Goal: Task Accomplishment & Management: Manage account settings

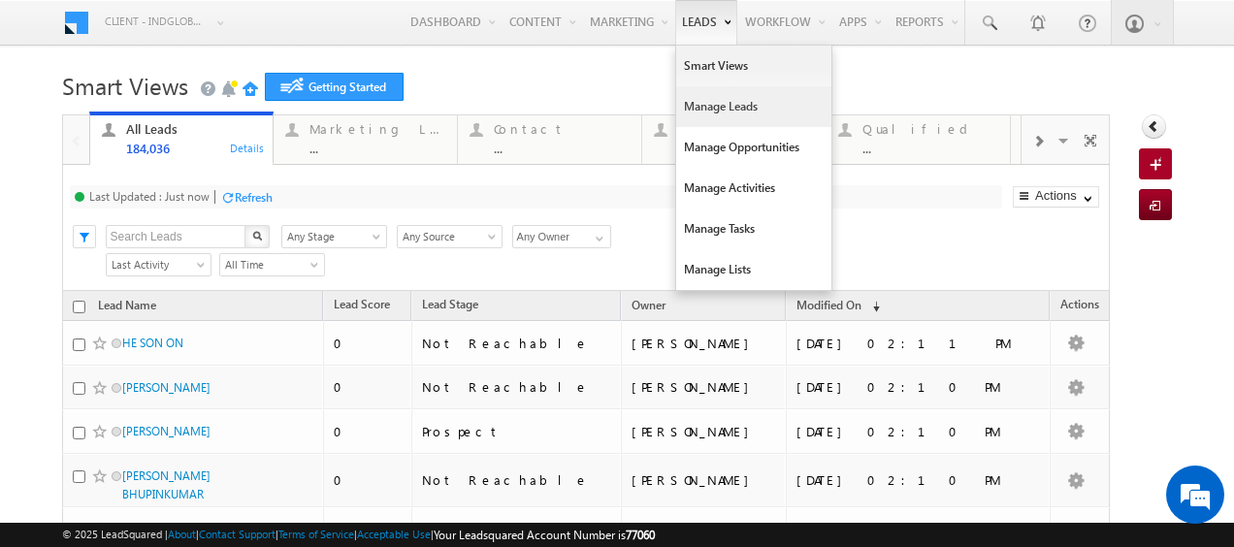
click at [706, 102] on link "Manage Leads" at bounding box center [753, 106] width 155 height 41
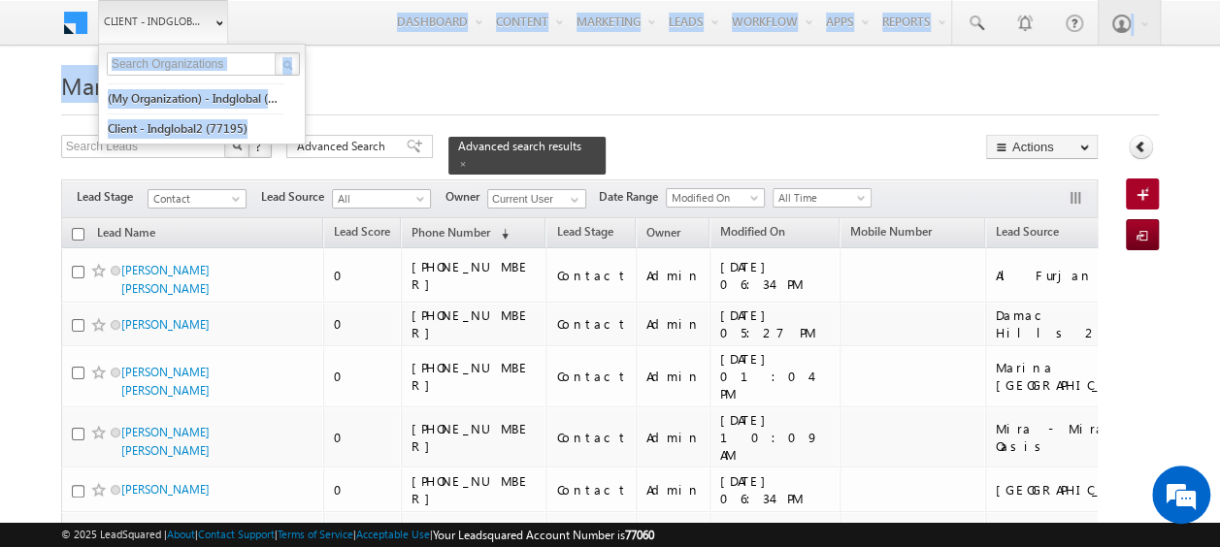
drag, startPoint x: 0, startPoint y: 0, endPoint x: 221, endPoint y: 23, distance: 222.5
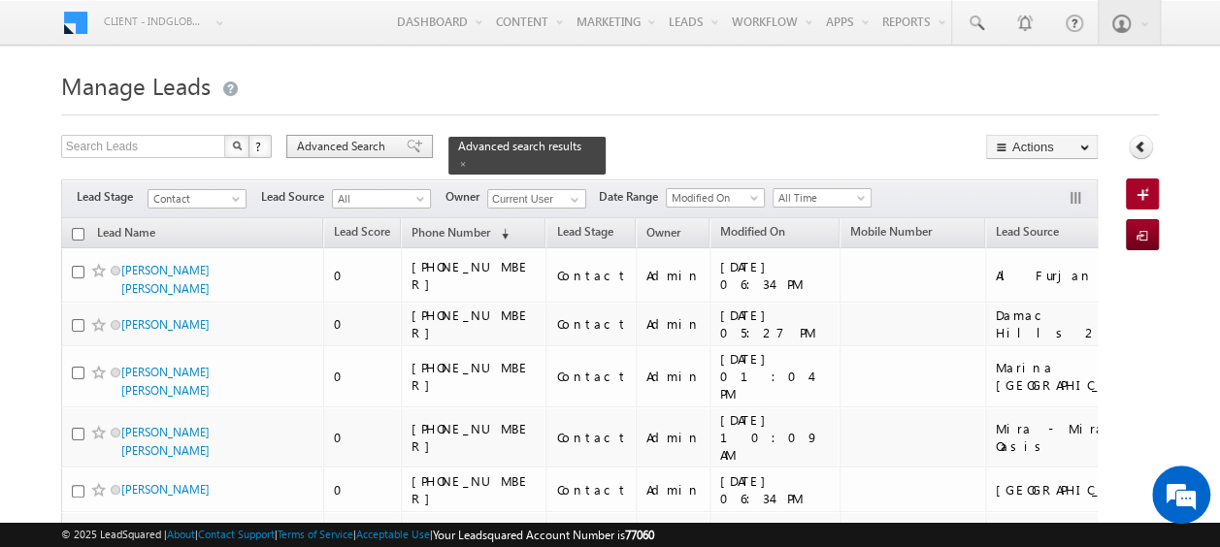
click at [351, 147] on span "Advanced Search" at bounding box center [344, 146] width 94 height 17
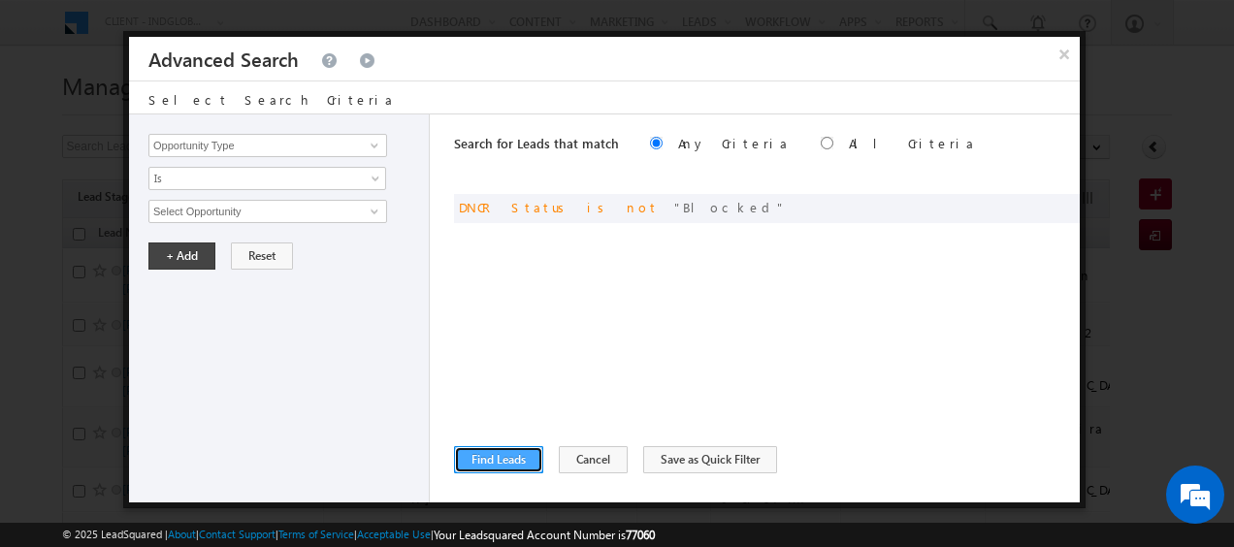
click at [503, 466] on button "Find Leads" at bounding box center [498, 459] width 89 height 27
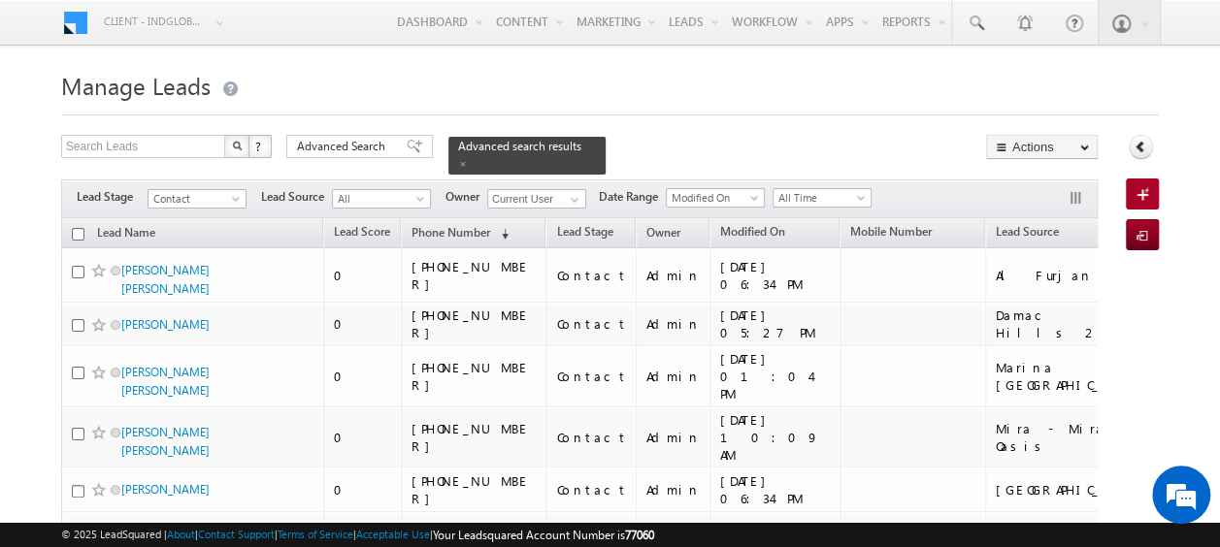
click at [78, 228] on input "checkbox" at bounding box center [78, 234] width 13 height 13
checkbox input "true"
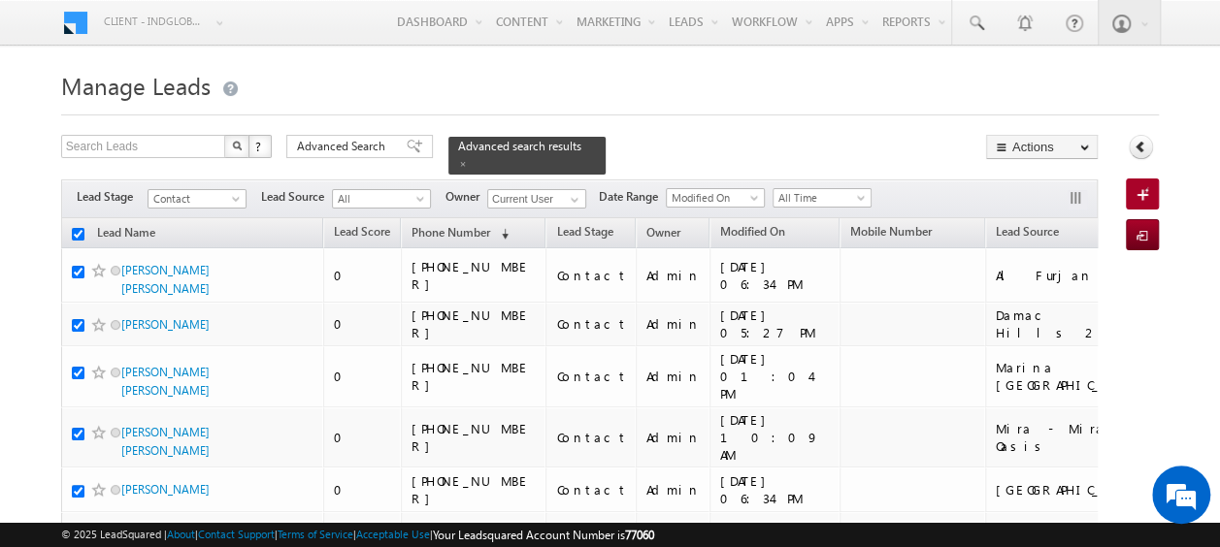
checkbox input "true"
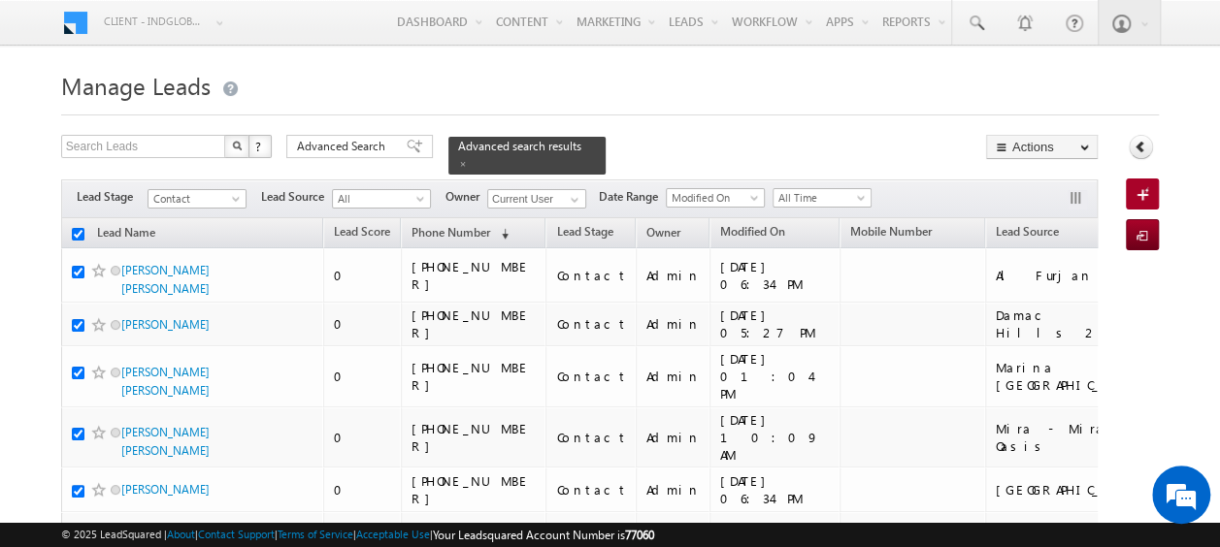
checkbox input "true"
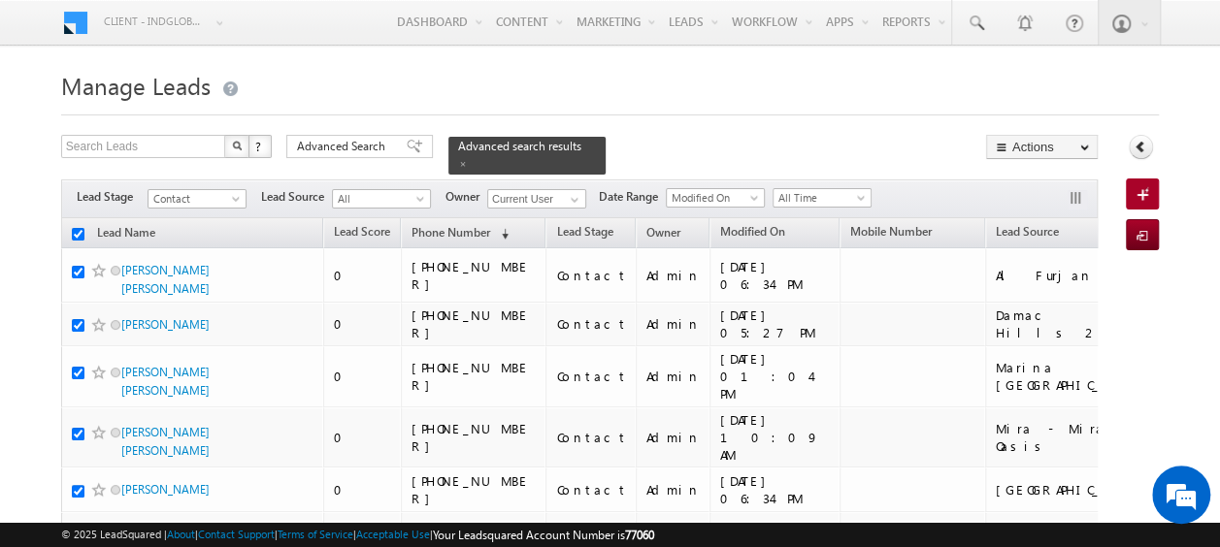
checkbox input "true"
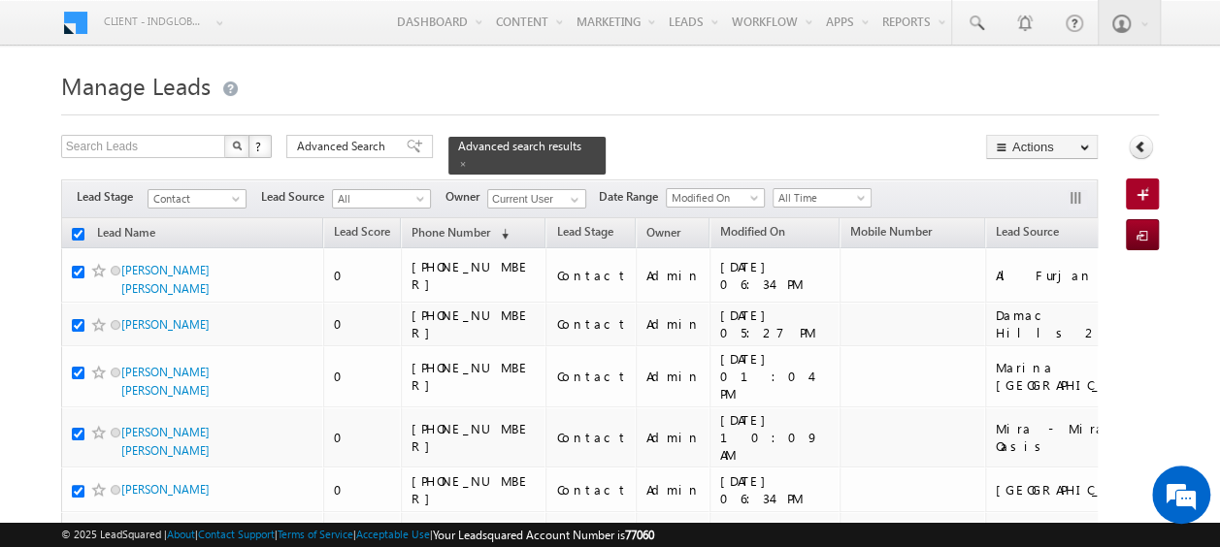
checkbox input "true"
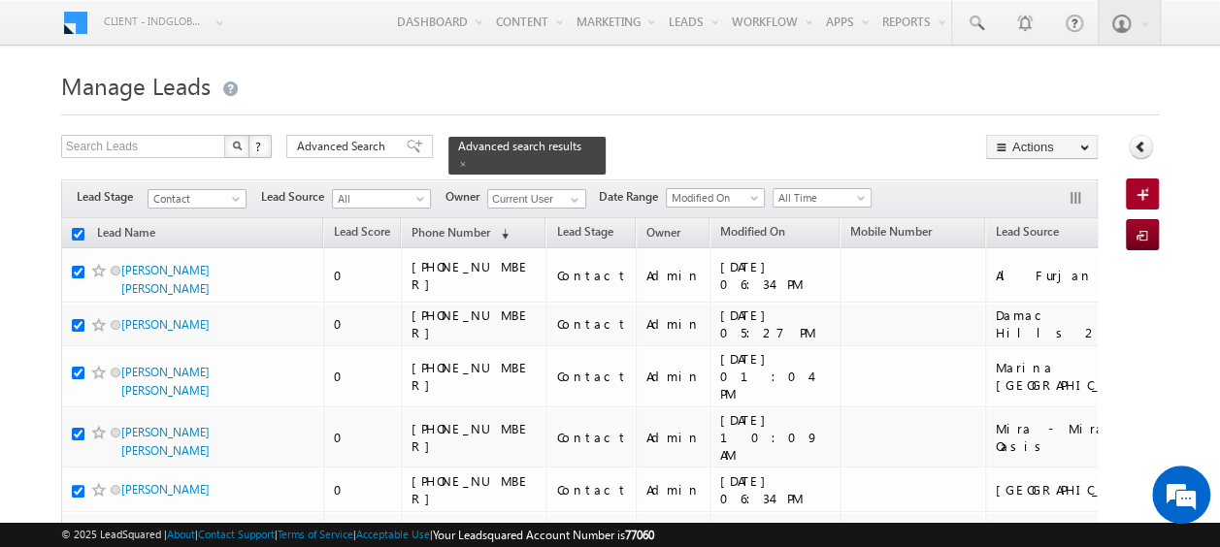
checkbox input "true"
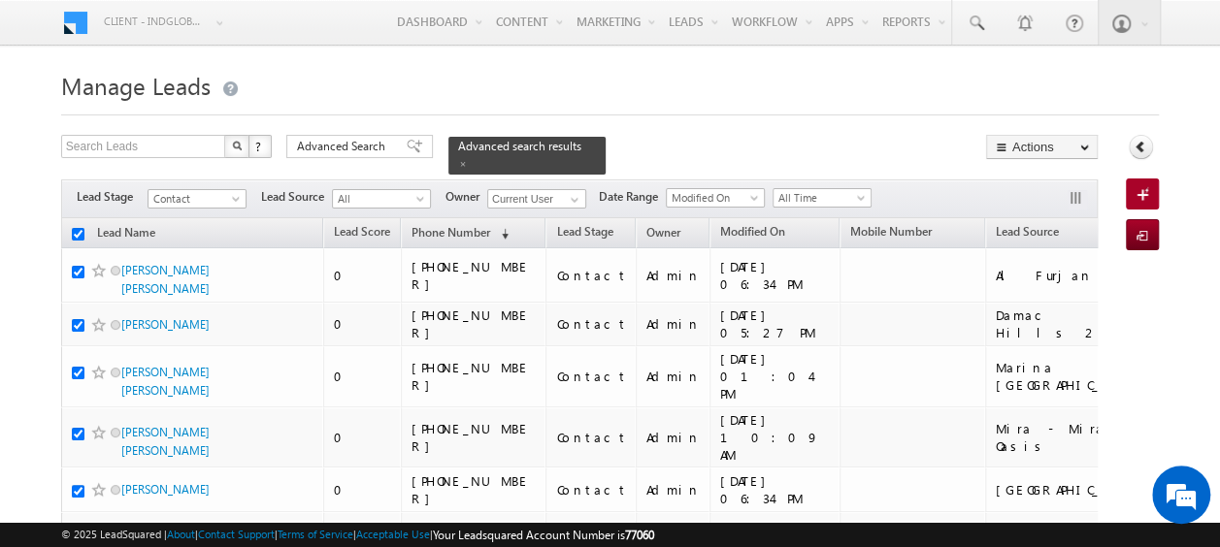
checkbox input "true"
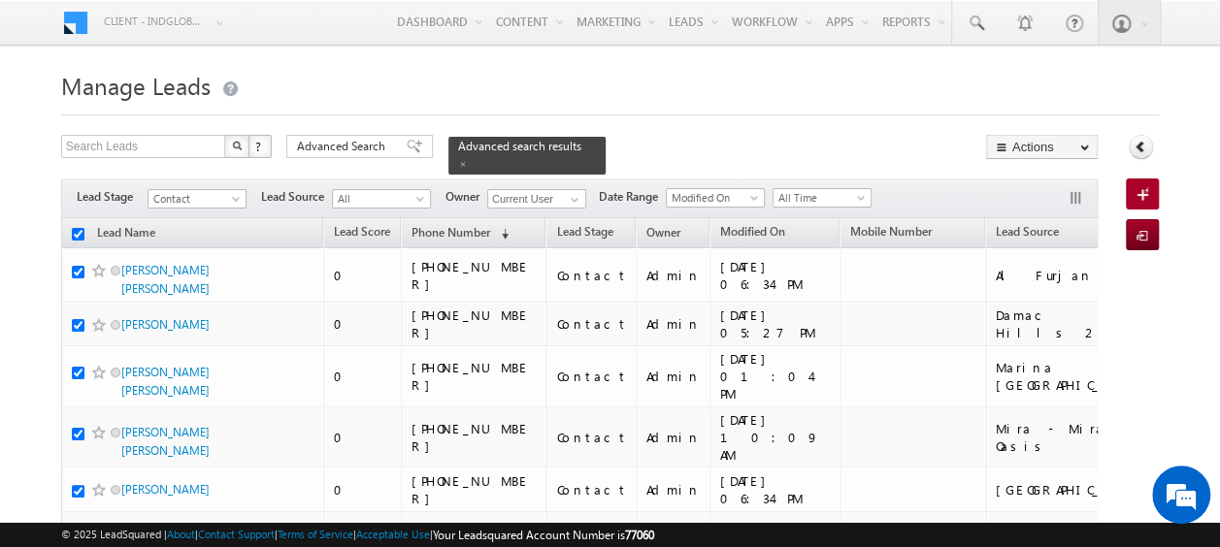
checkbox input "true"
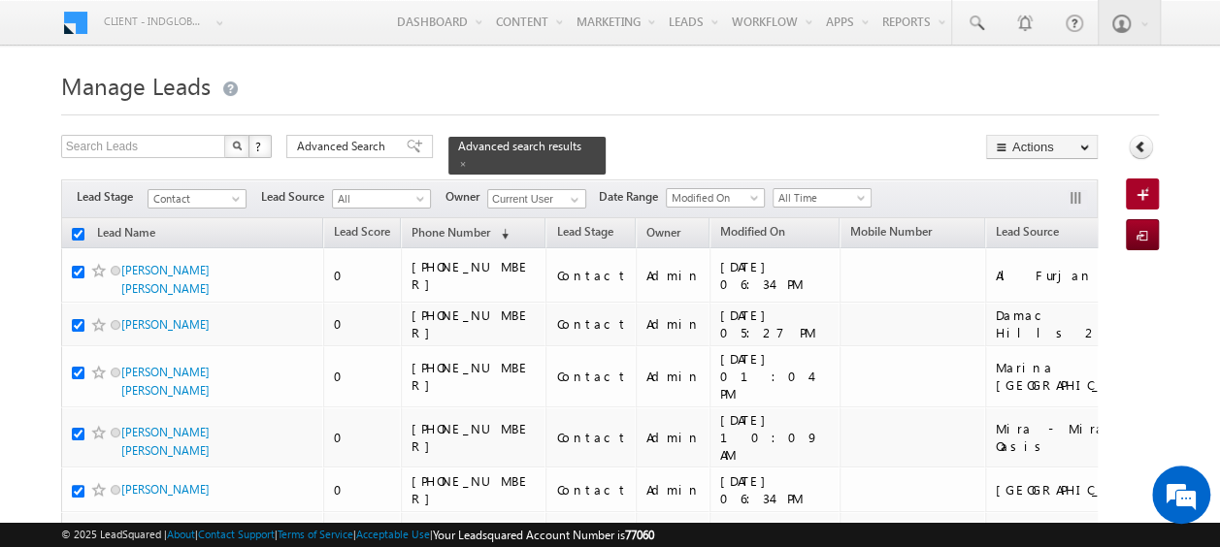
checkbox input "true"
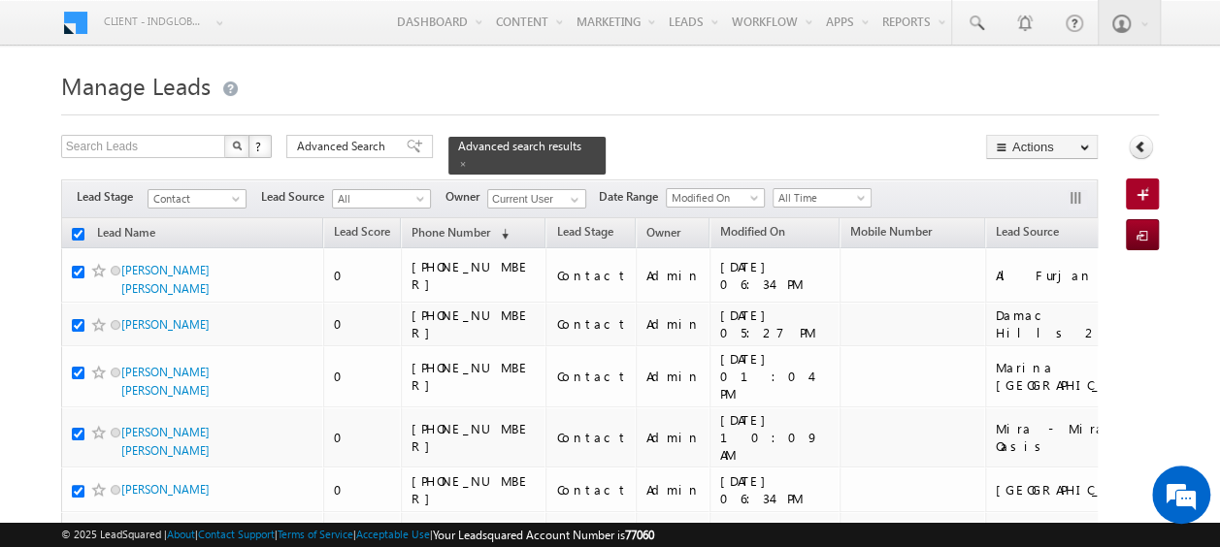
checkbox input "true"
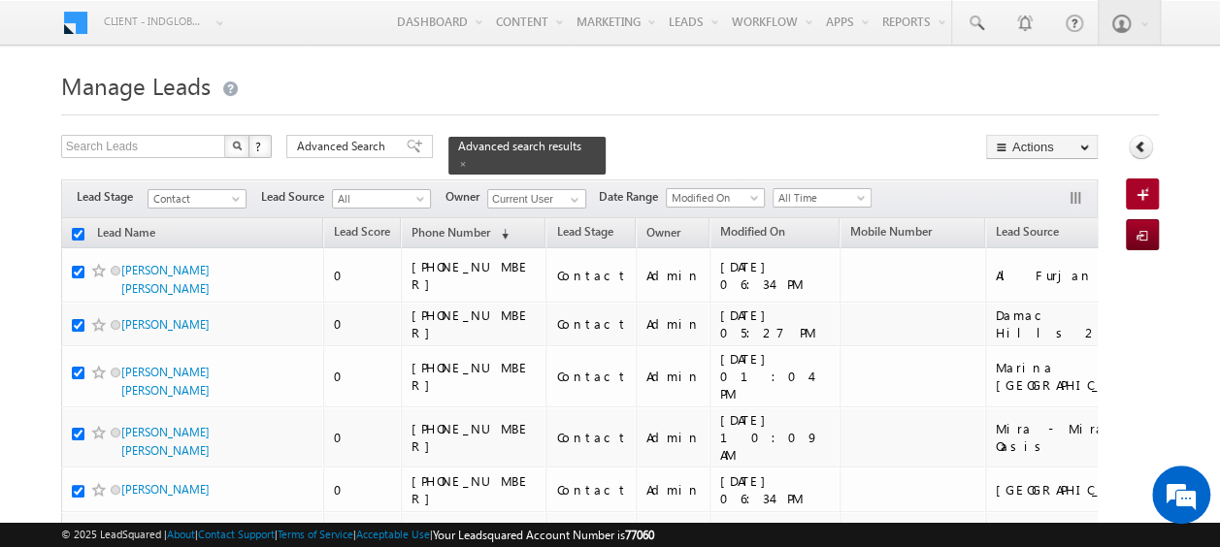
checkbox input "true"
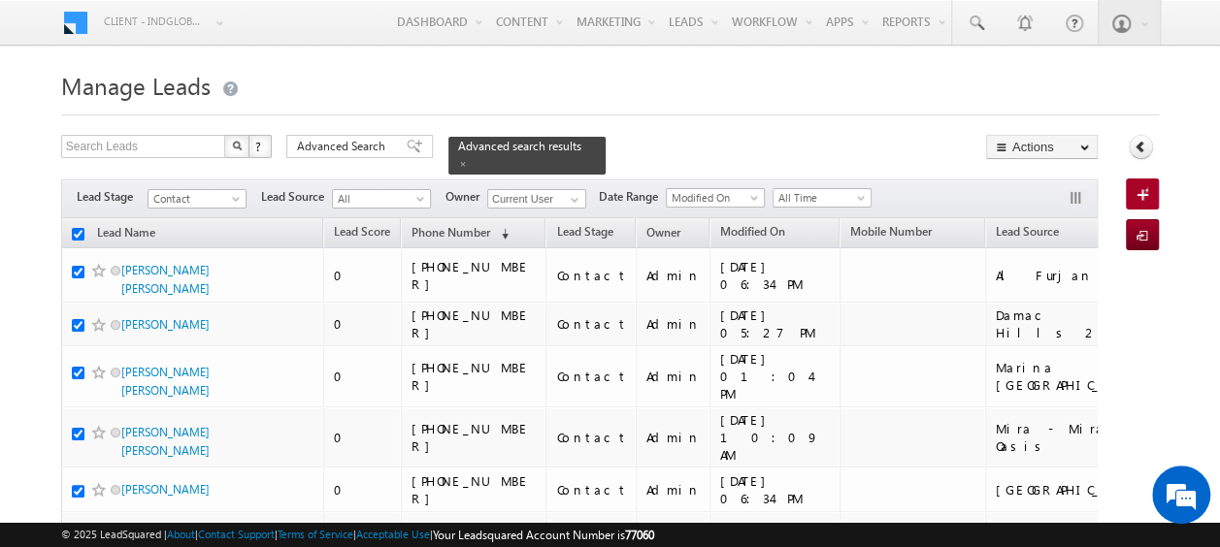
checkbox input "true"
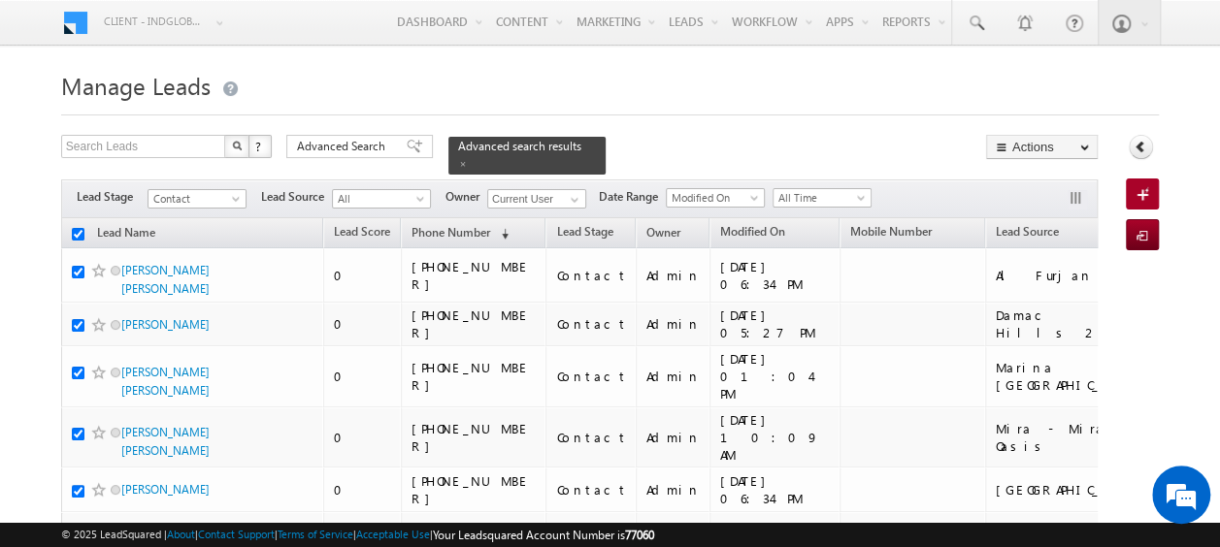
checkbox input "true"
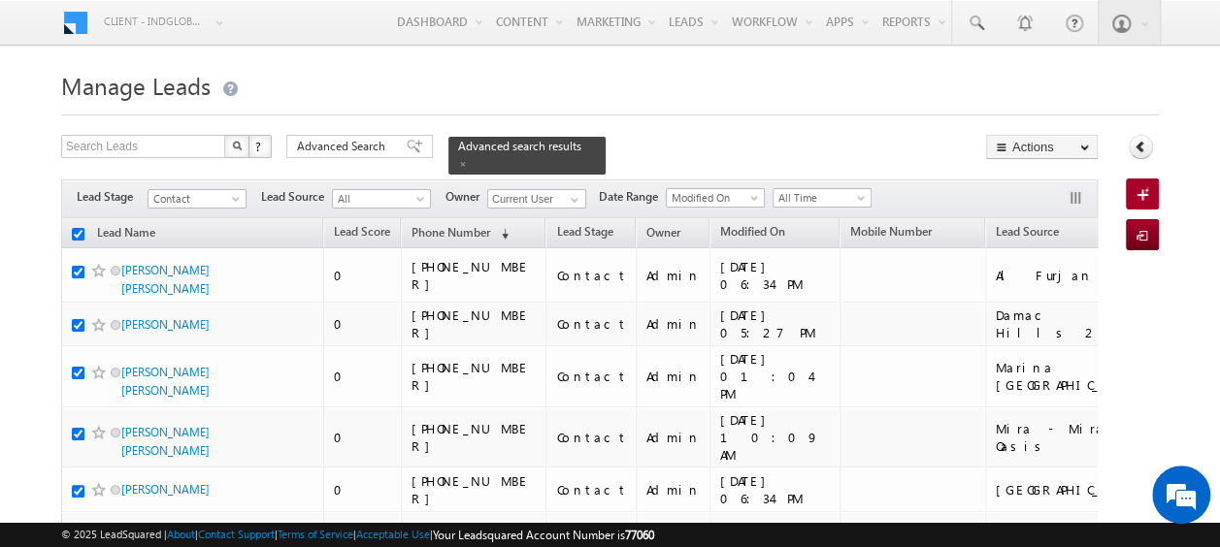
checkbox input "true"
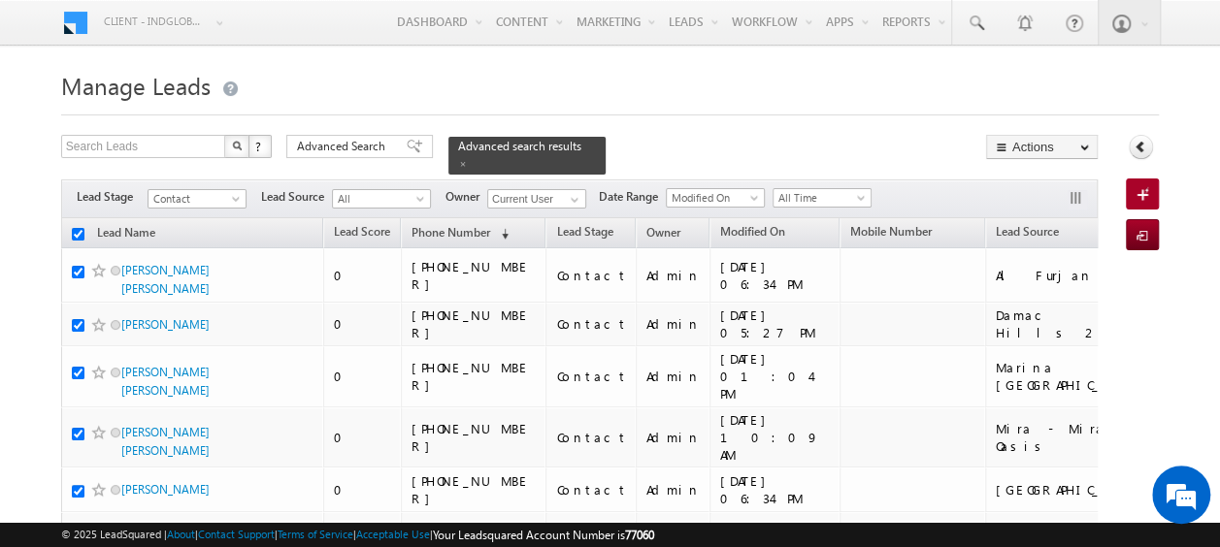
checkbox input "true"
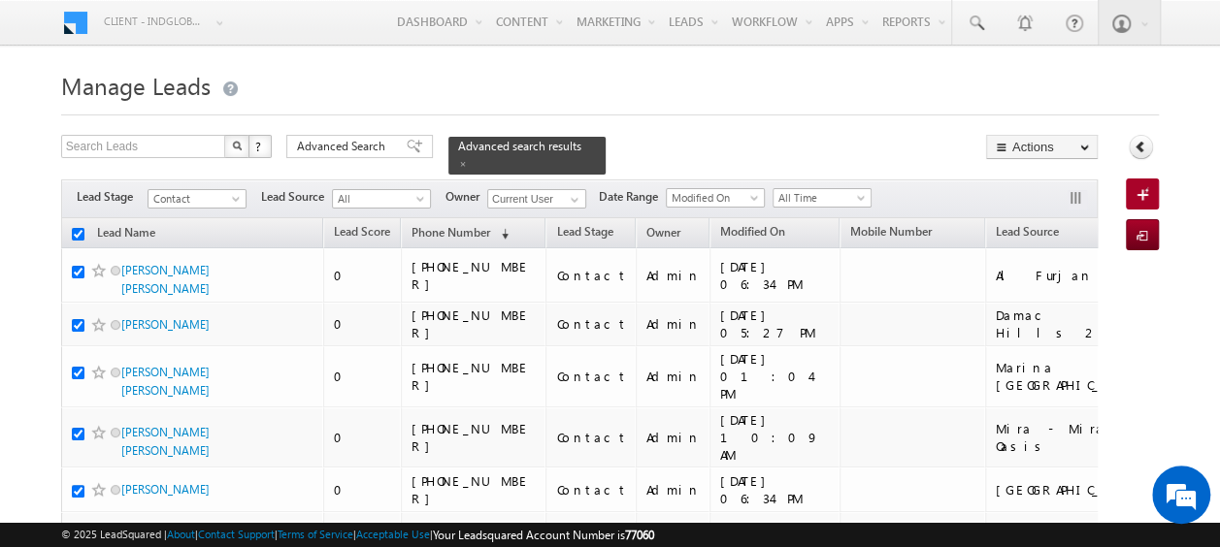
checkbox input "true"
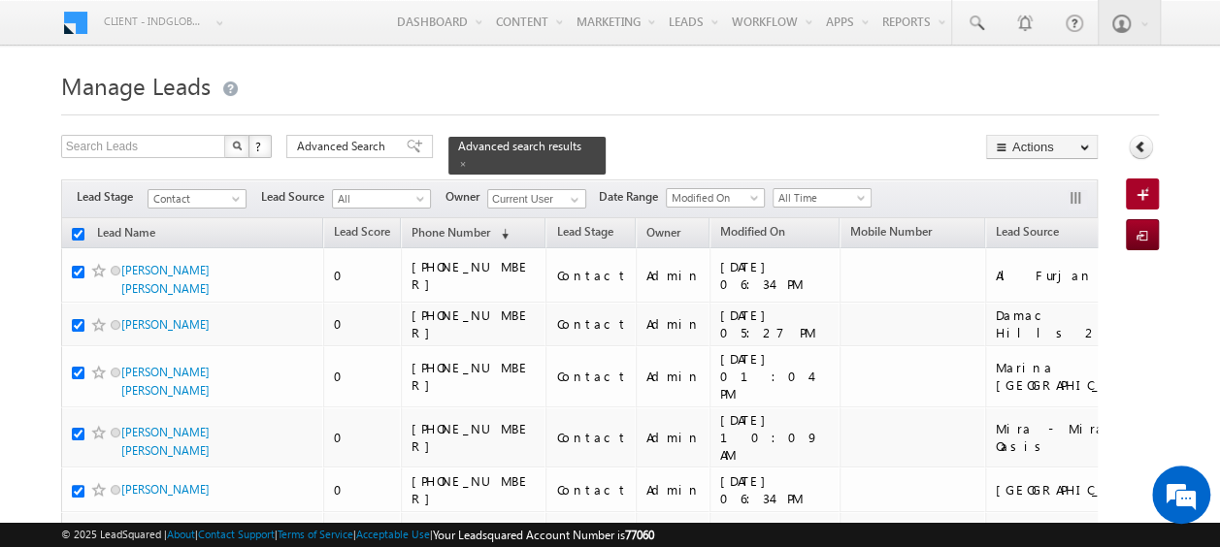
checkbox input "true"
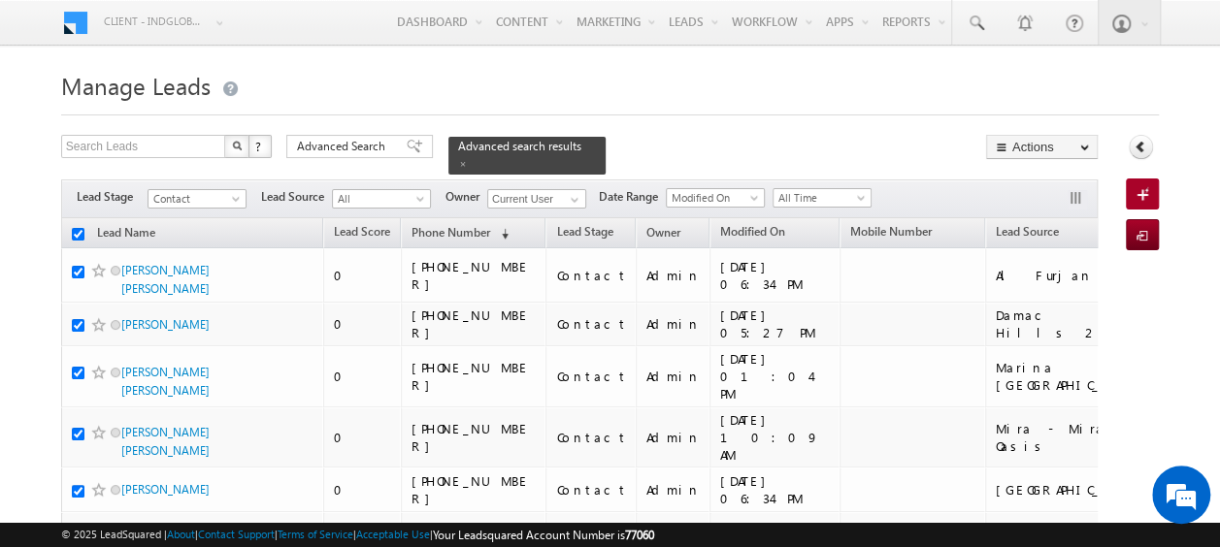
checkbox input "true"
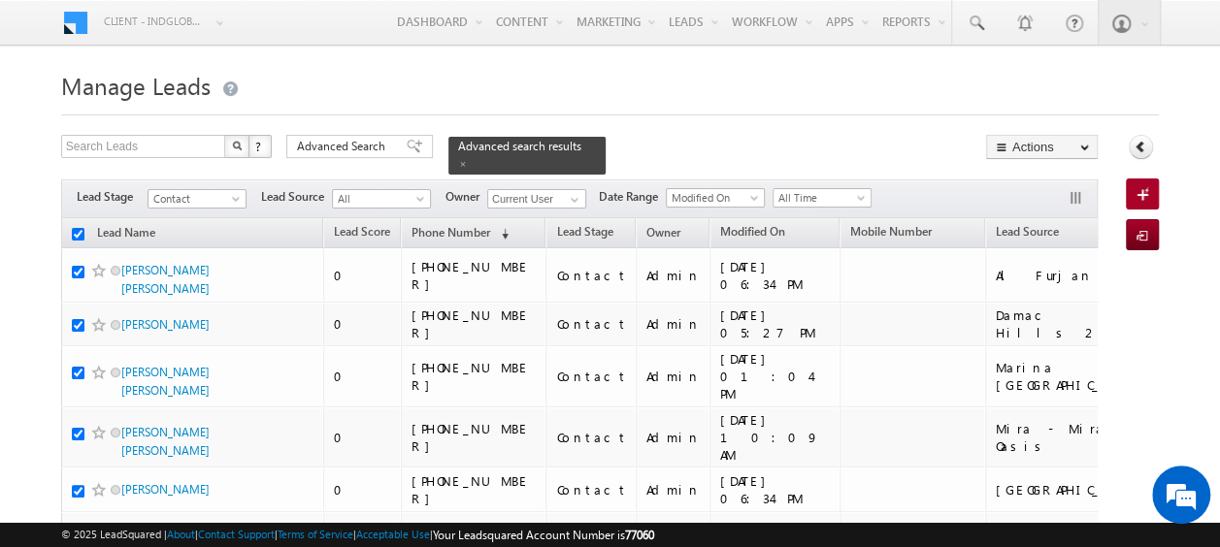
checkbox input "true"
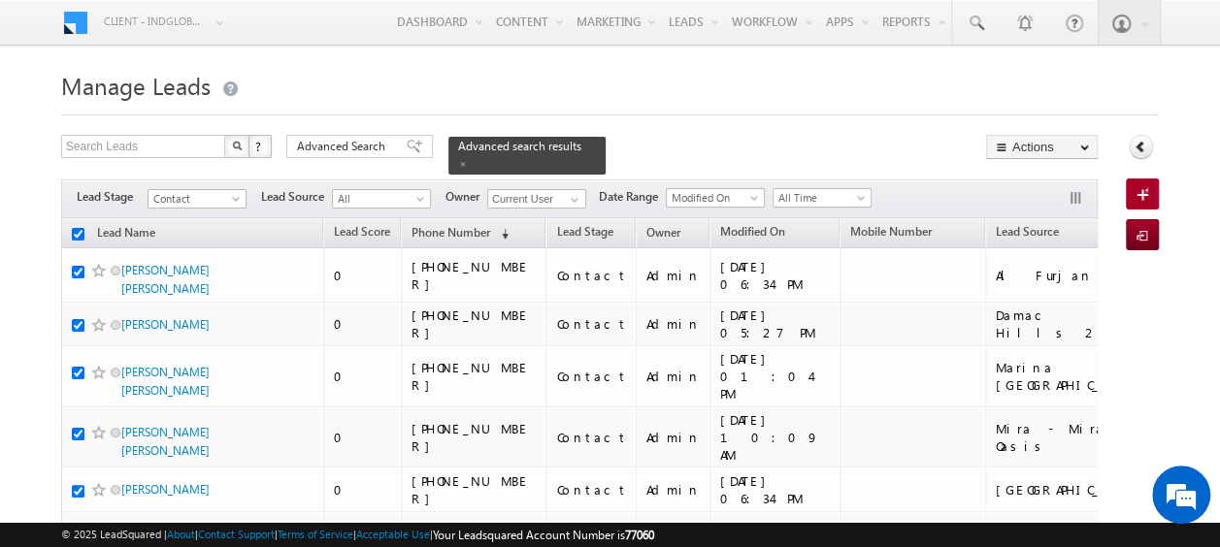
checkbox input "true"
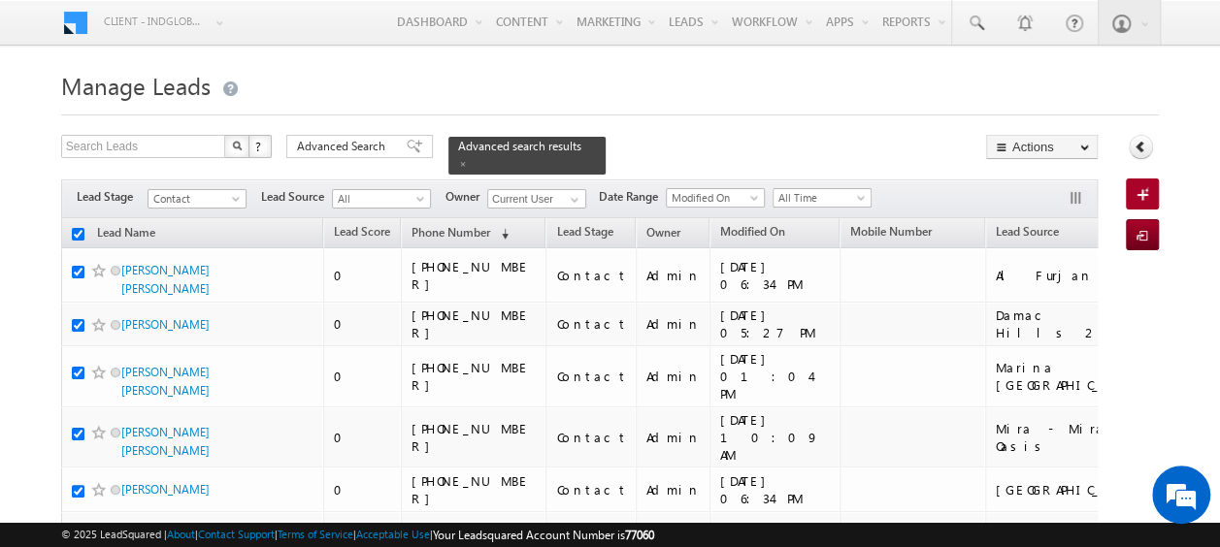
checkbox input "true"
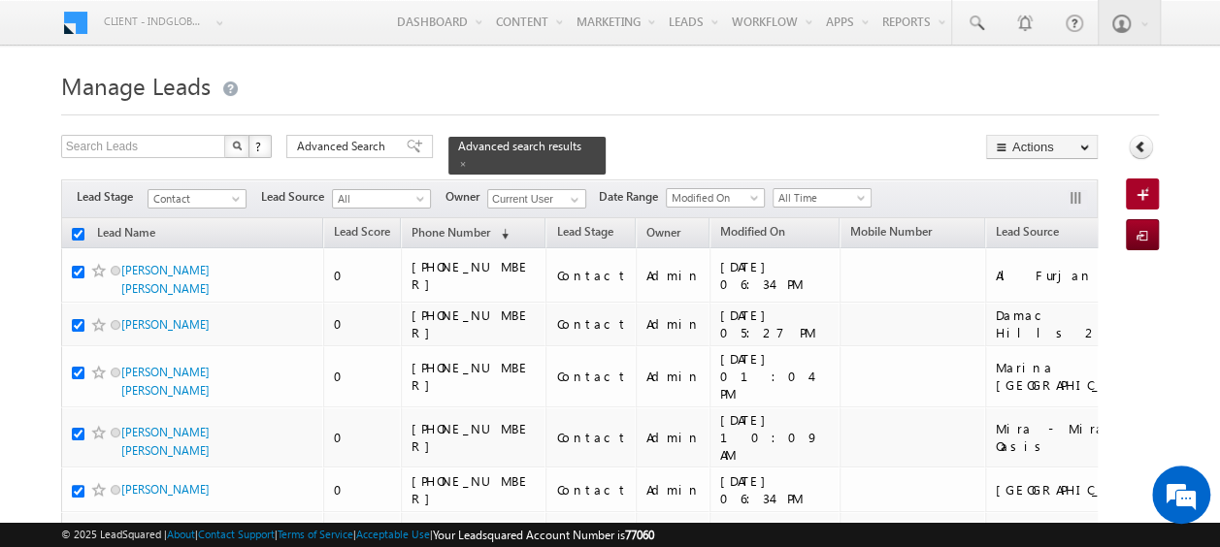
checkbox input "true"
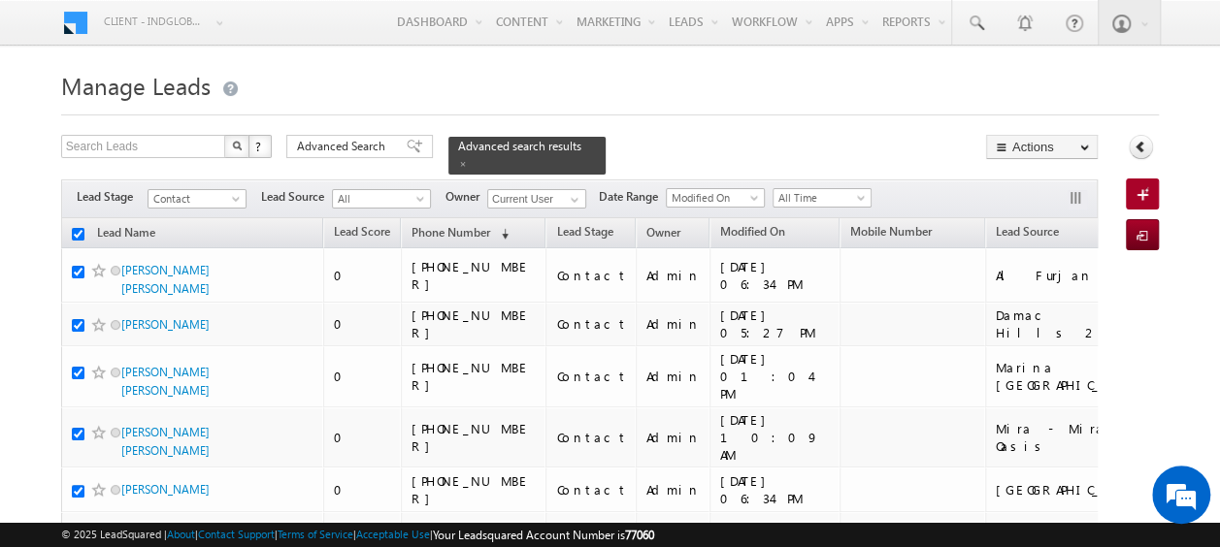
checkbox input "true"
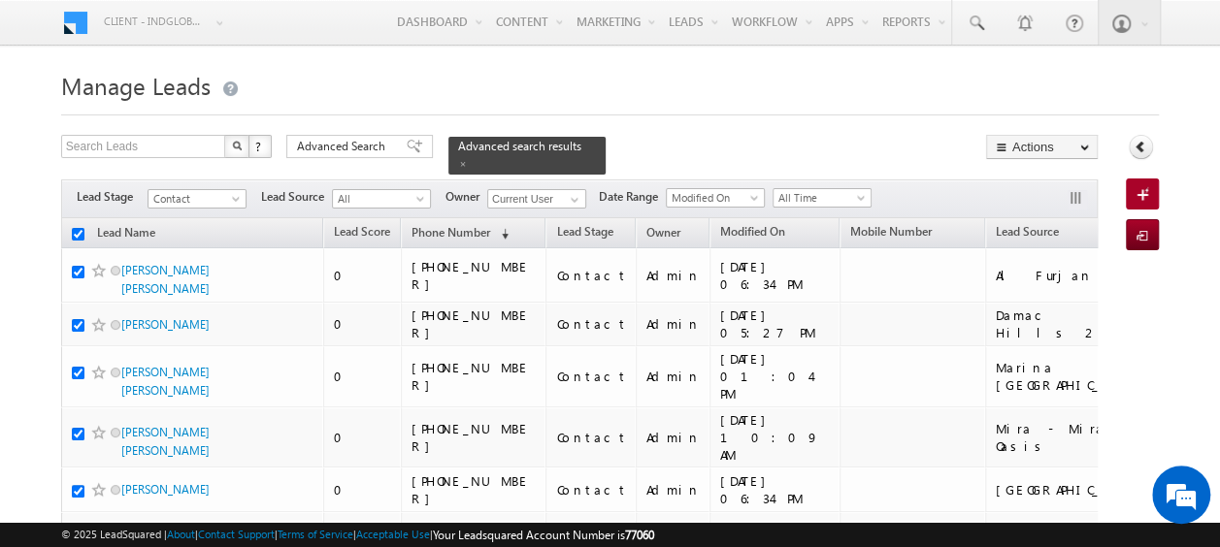
checkbox input "true"
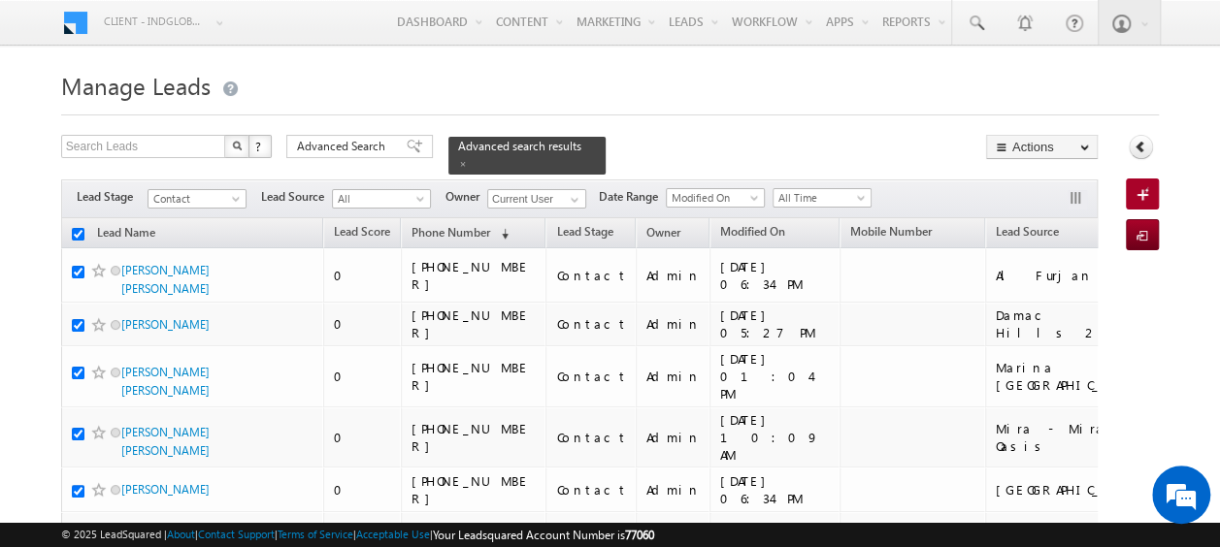
checkbox input "true"
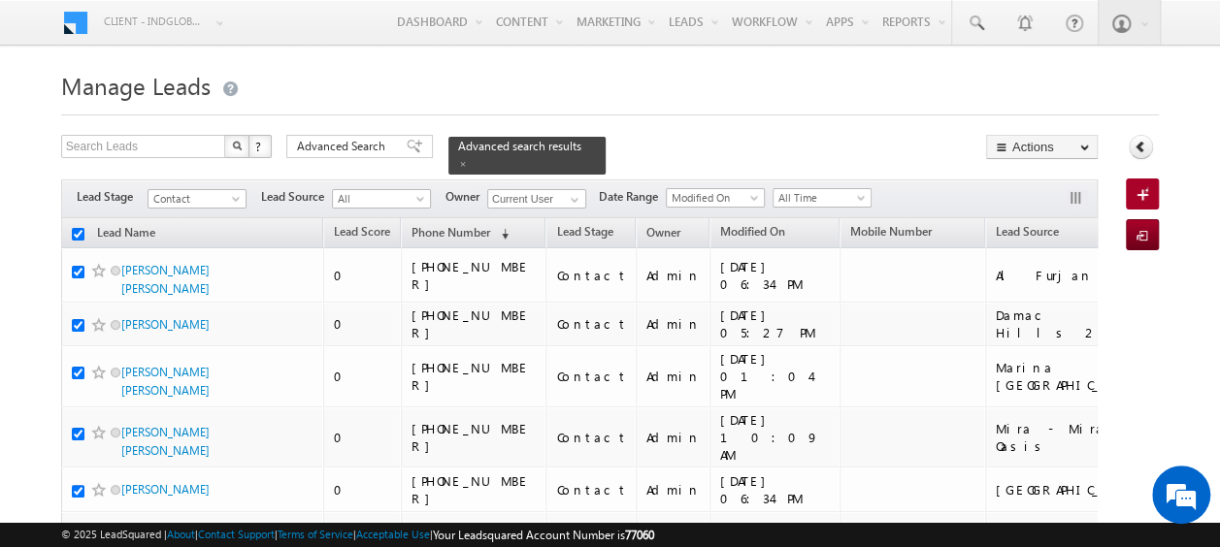
checkbox input "true"
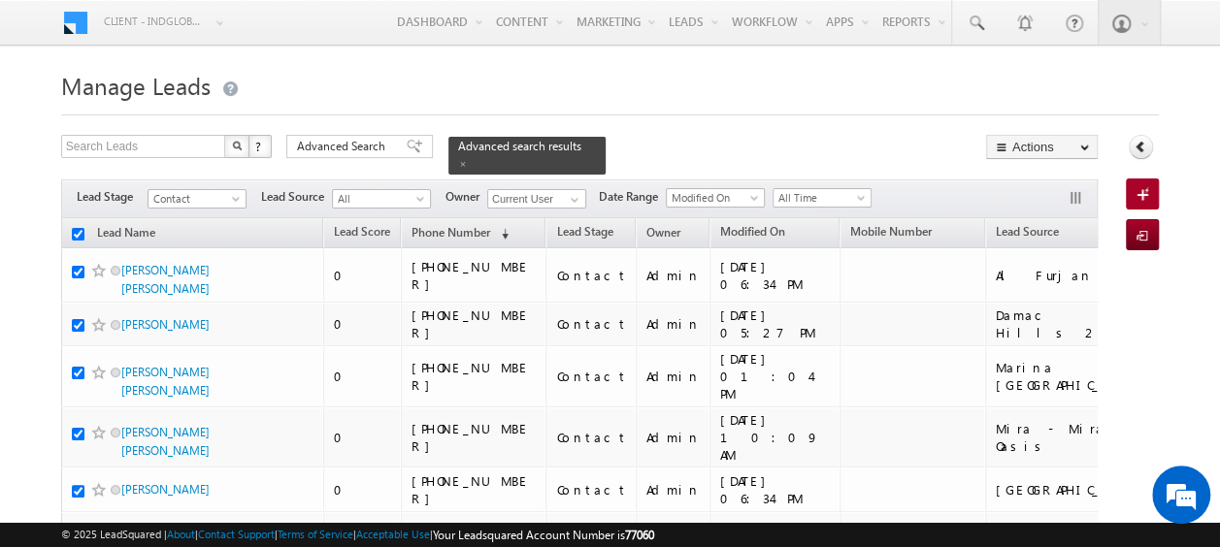
checkbox input "true"
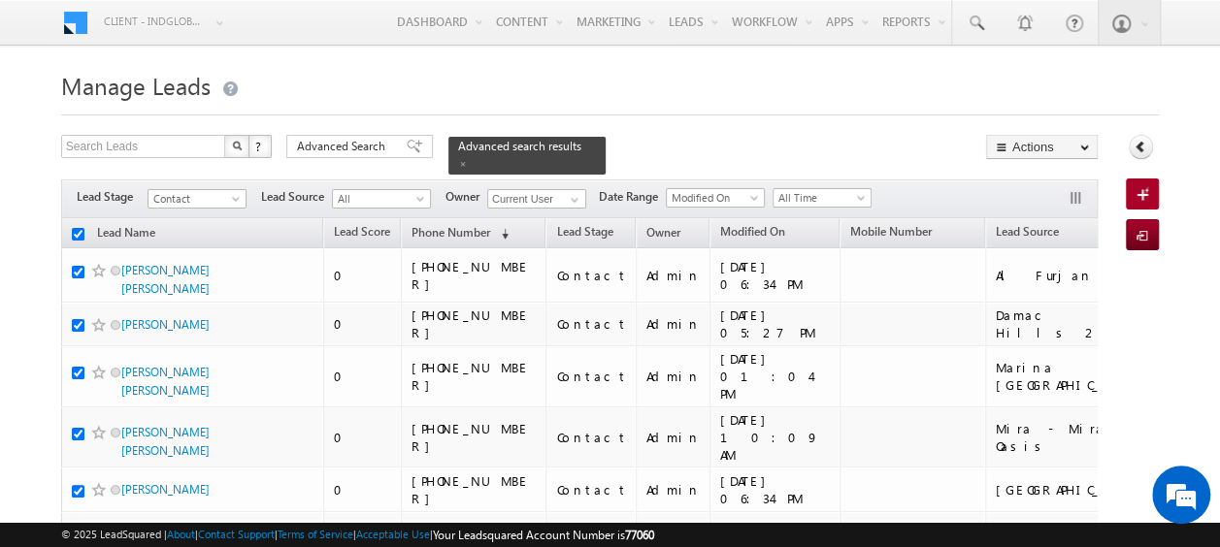
checkbox input "true"
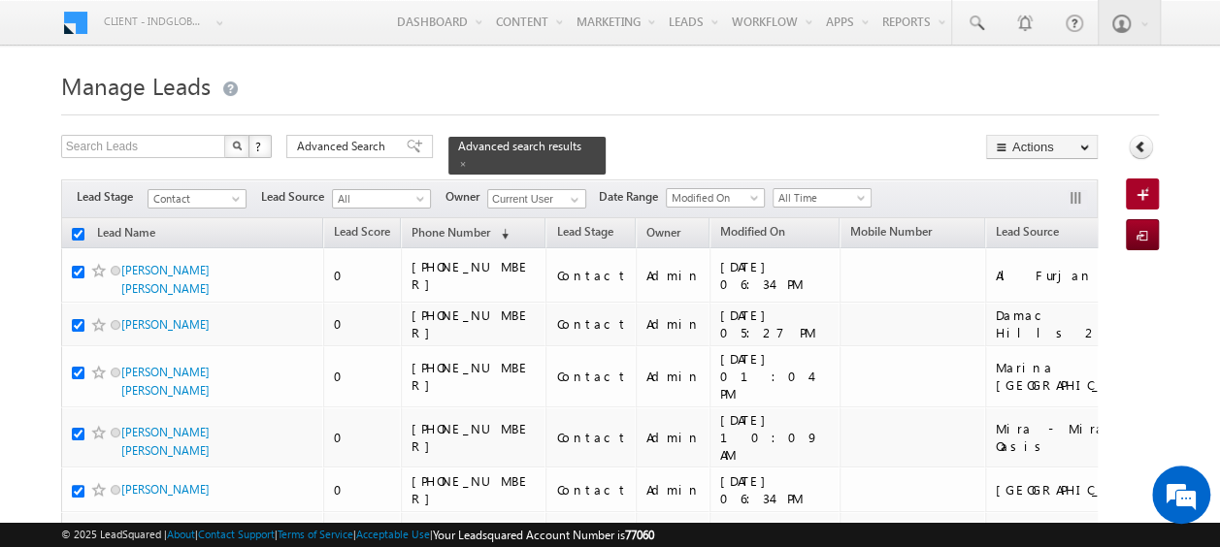
checkbox input "true"
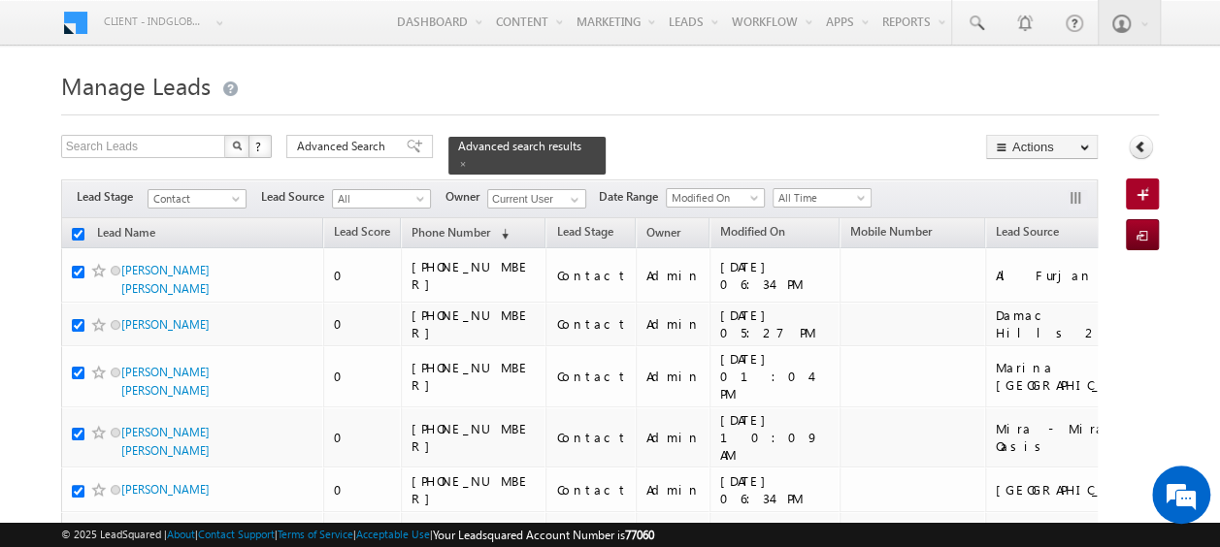
checkbox input "true"
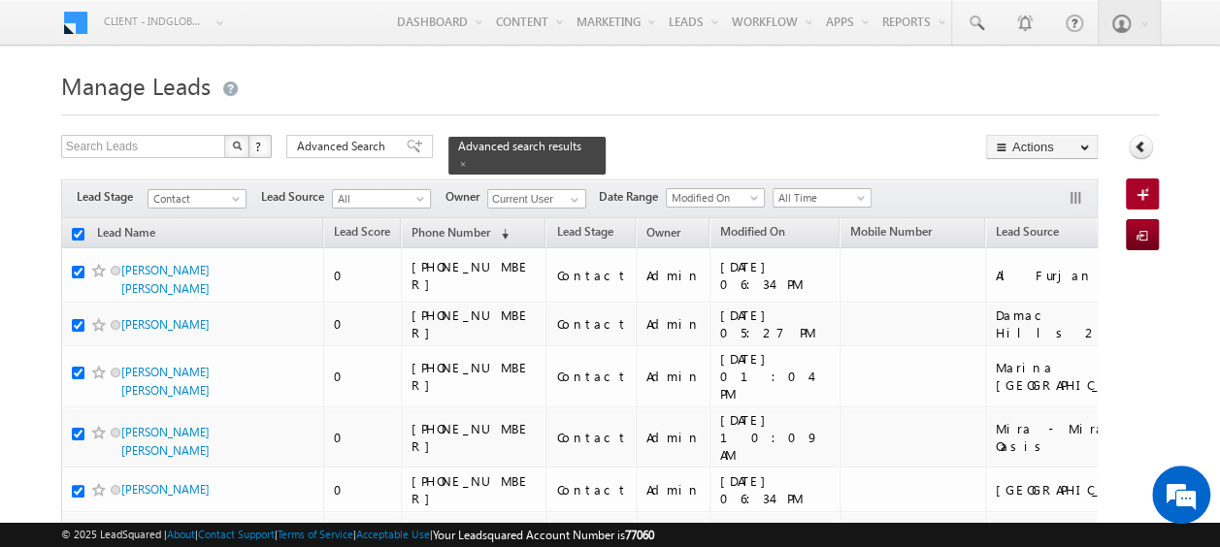
checkbox input "true"
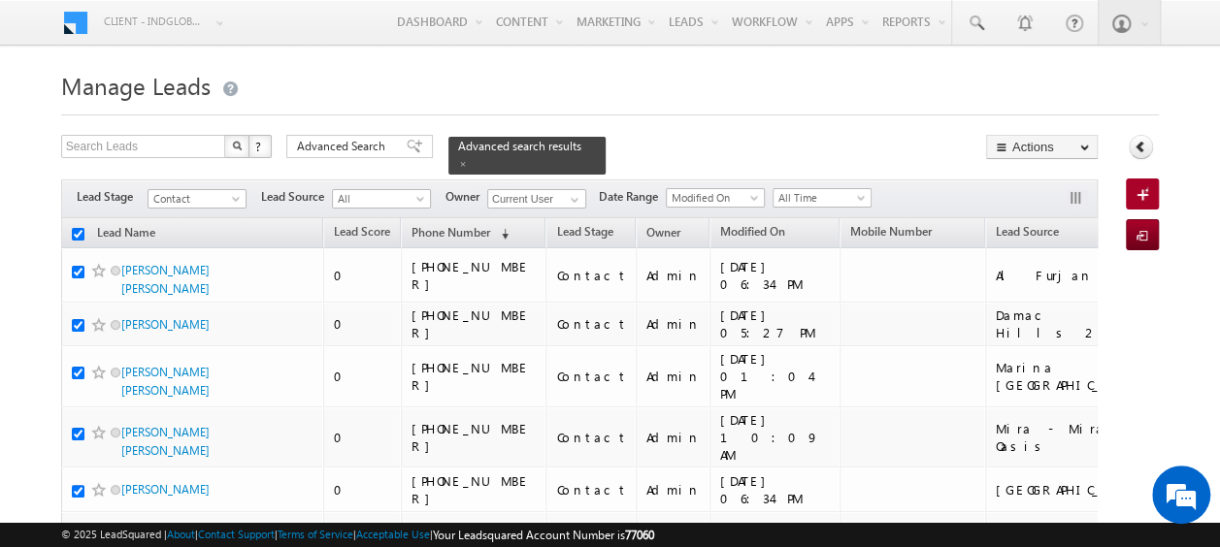
checkbox input "true"
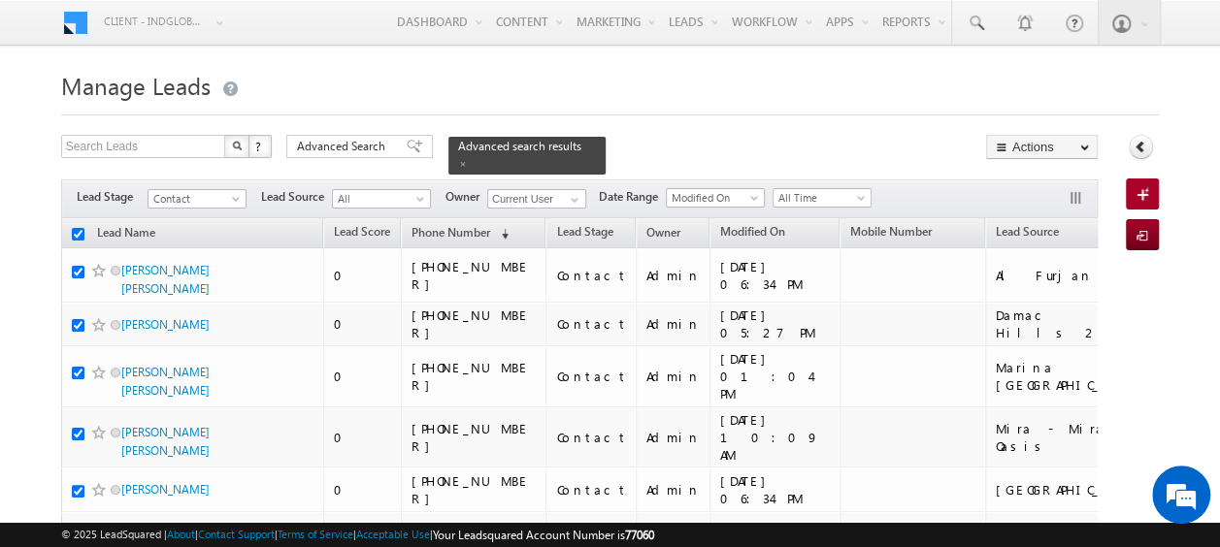
checkbox input "true"
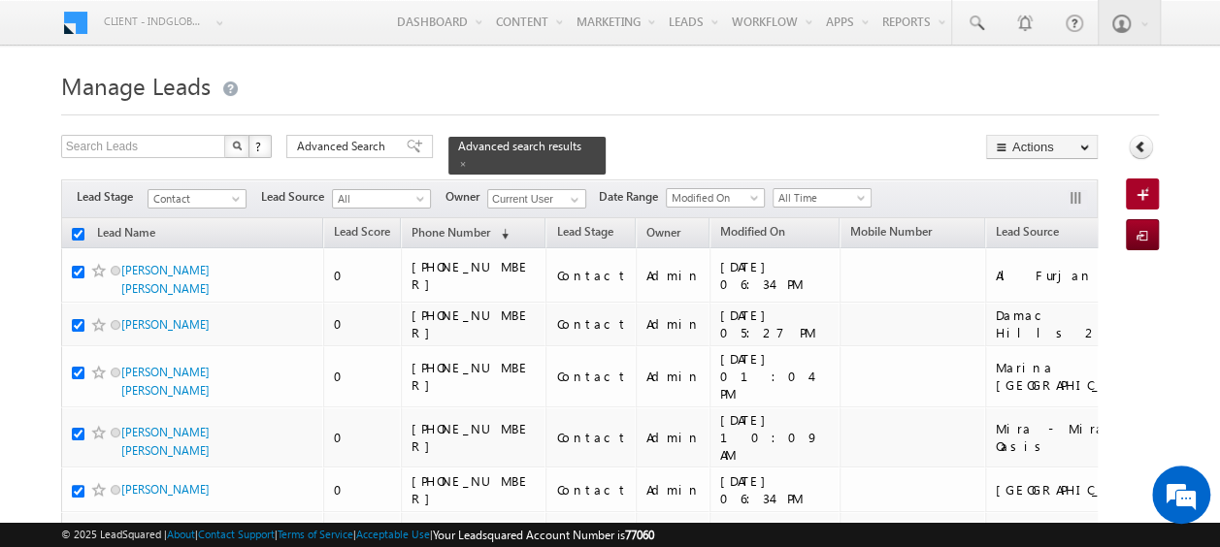
checkbox input "true"
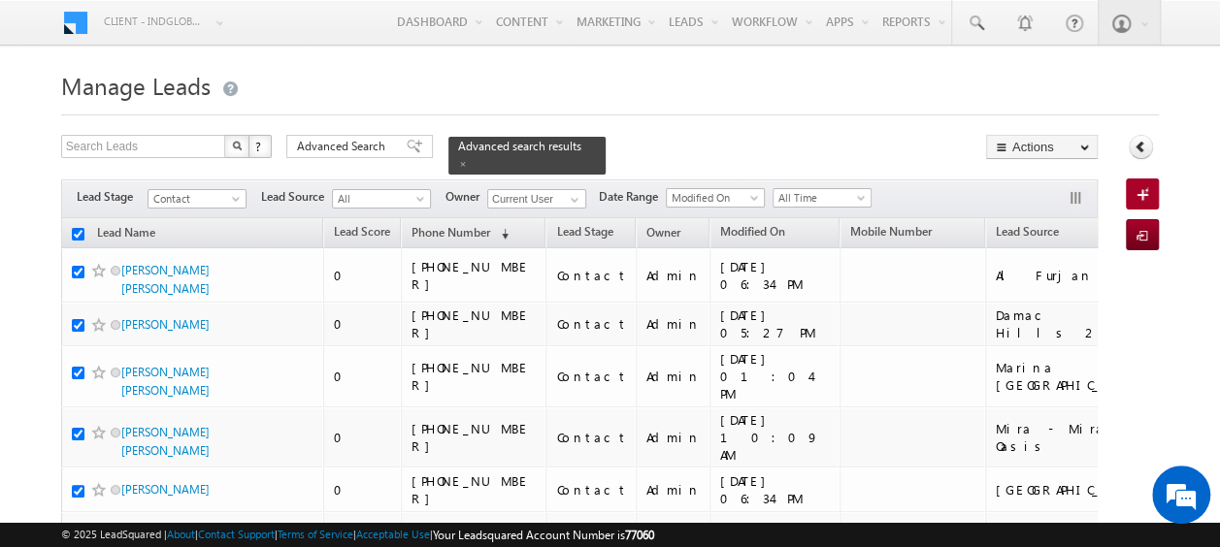
checkbox input "true"
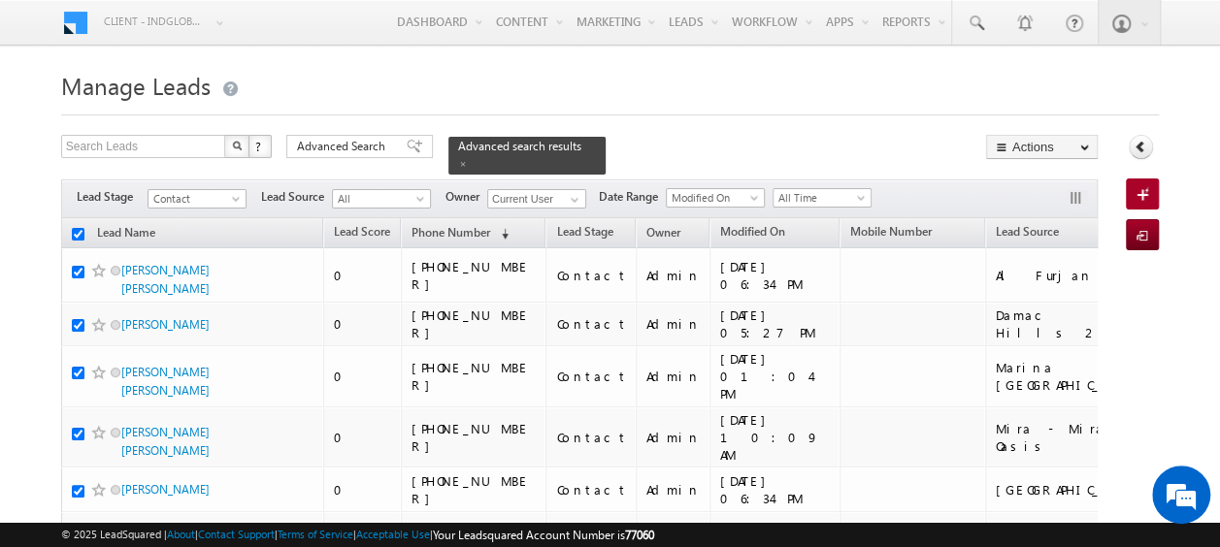
checkbox input "true"
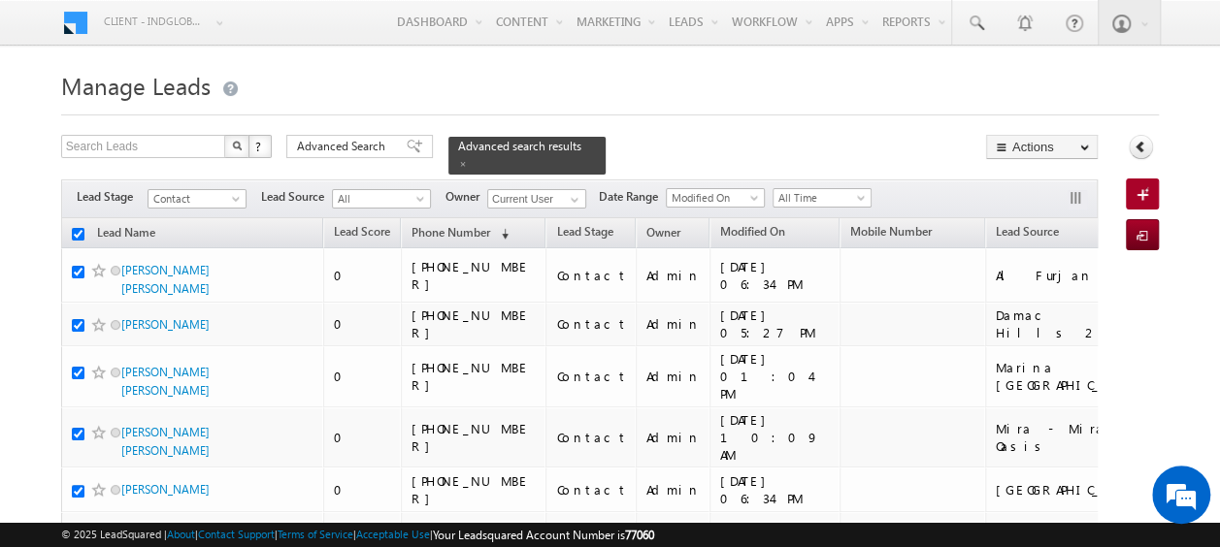
checkbox input "true"
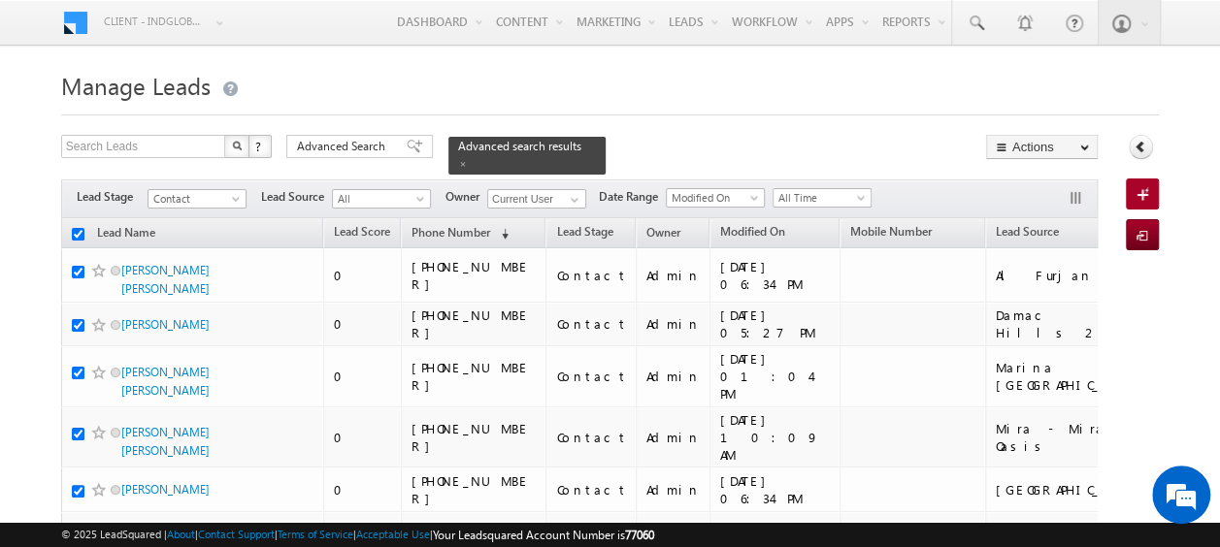
checkbox input "true"
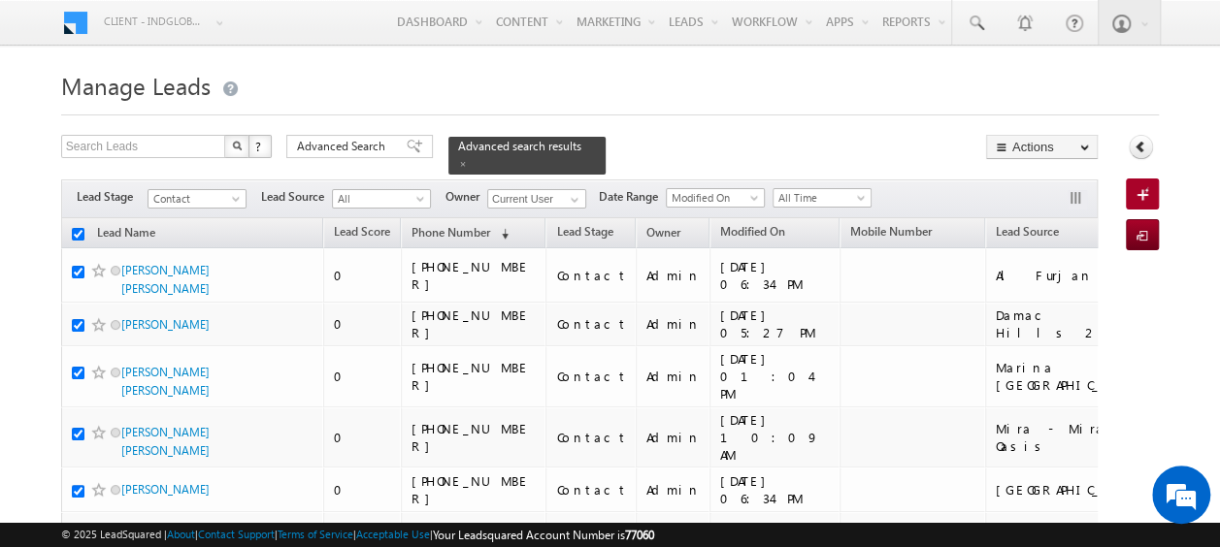
checkbox input "true"
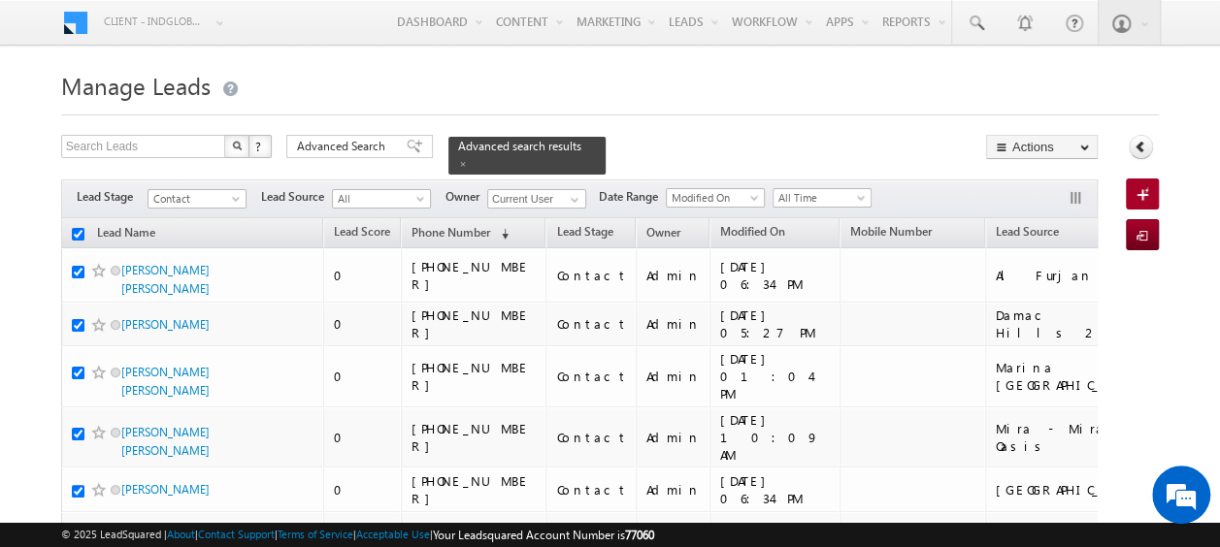
checkbox input "true"
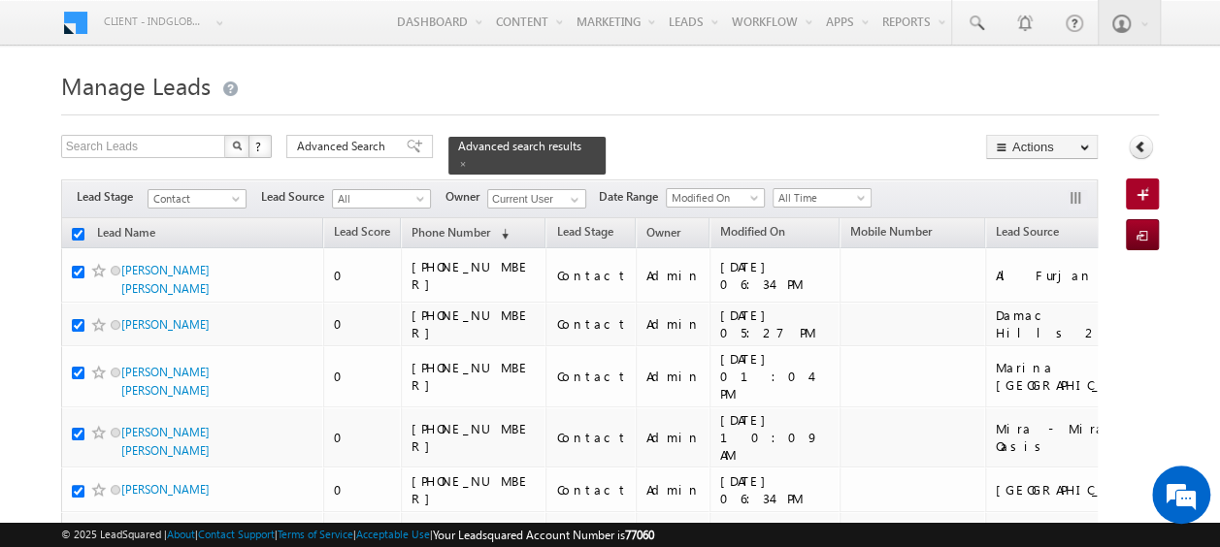
checkbox input "true"
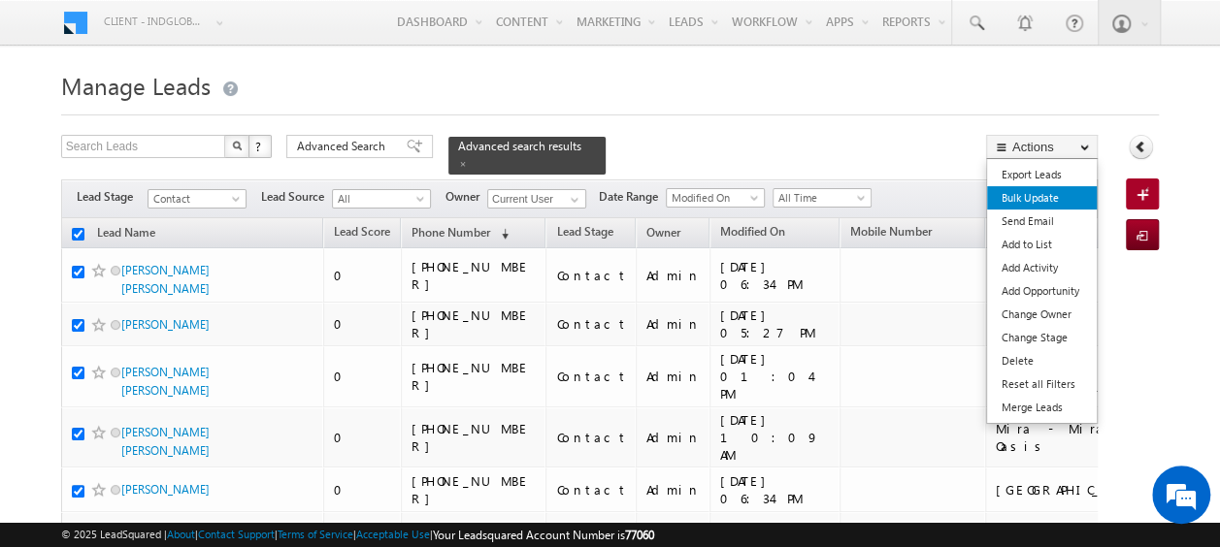
click at [1043, 203] on link "Bulk Update" at bounding box center [1042, 197] width 110 height 23
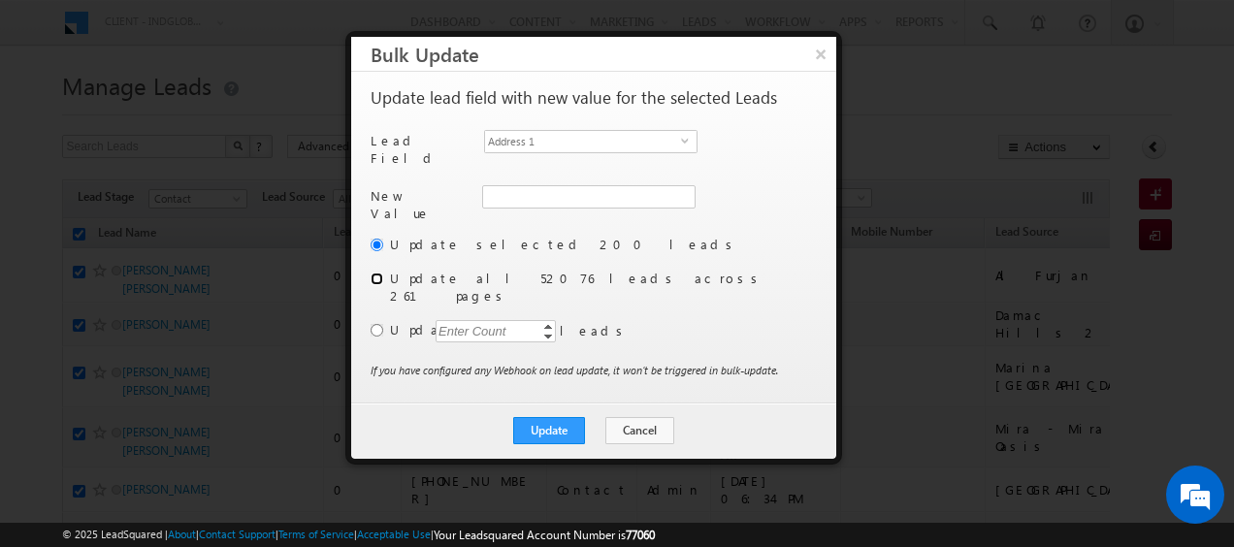
click at [380, 273] on input "radio" at bounding box center [377, 279] width 13 height 13
click at [378, 324] on input "radio" at bounding box center [377, 330] width 13 height 13
click at [472, 320] on div "Enter Count" at bounding box center [473, 331] width 74 height 22
click at [637, 417] on button "Cancel" at bounding box center [639, 430] width 69 height 27
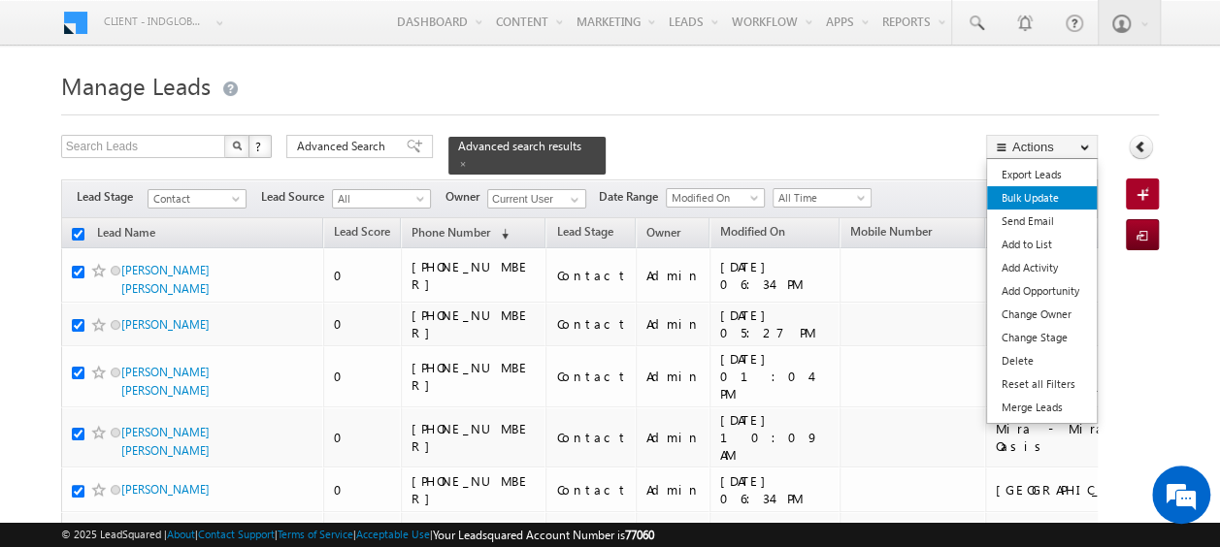
click at [1047, 207] on link "Bulk Update" at bounding box center [1042, 197] width 110 height 23
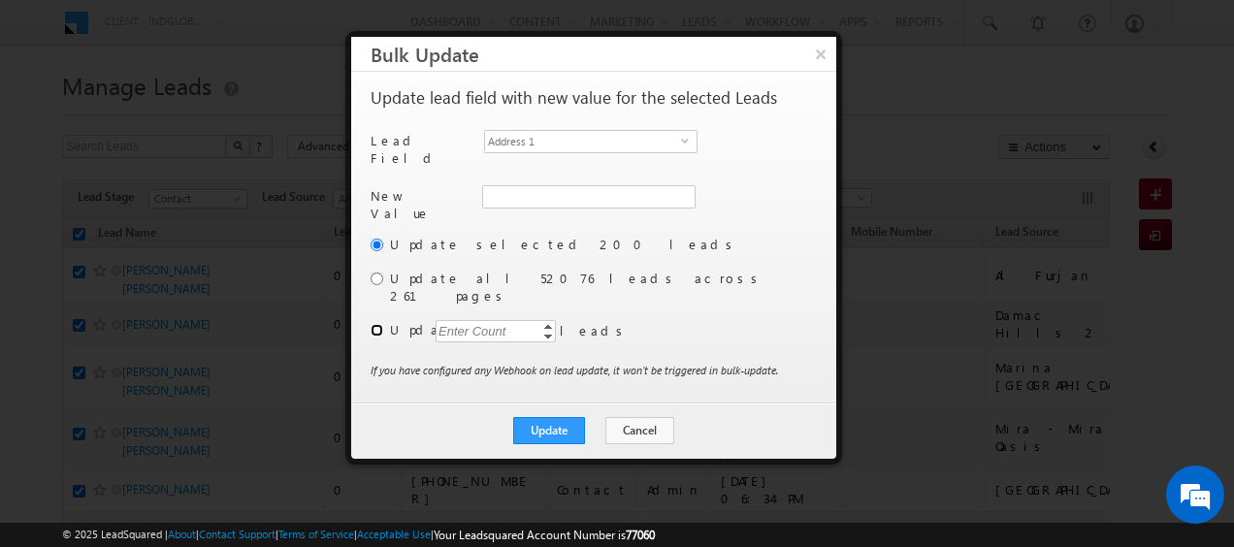
click at [376, 324] on input "radio" at bounding box center [377, 330] width 13 height 13
click at [458, 320] on div "Enter Count" at bounding box center [473, 331] width 74 height 22
click at [684, 142] on span "select" at bounding box center [689, 140] width 16 height 9
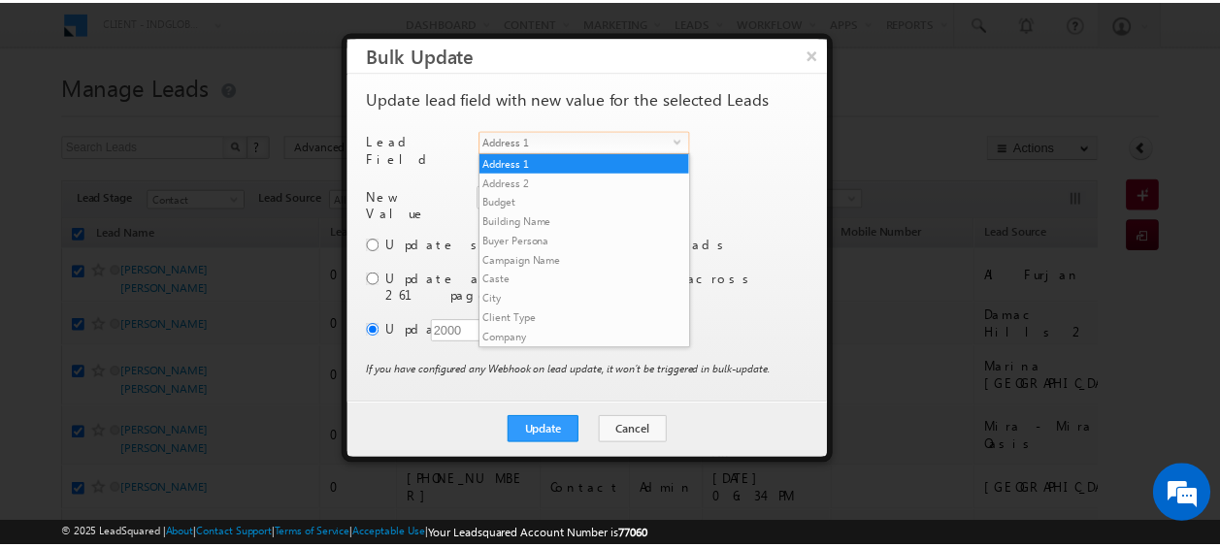
scroll to position [738, 0]
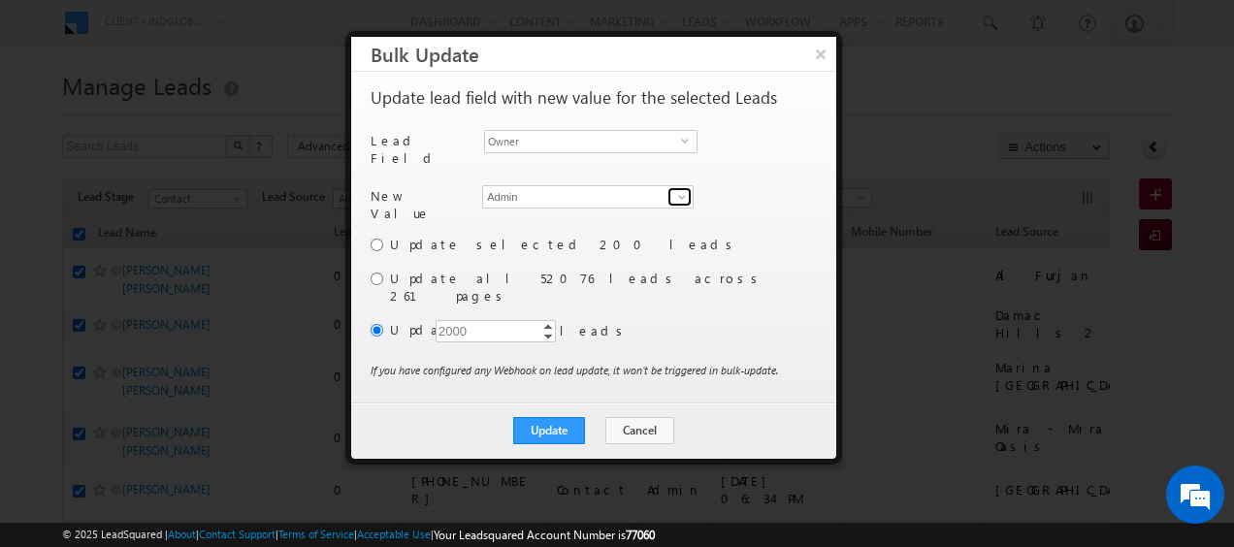
click at [683, 189] on span at bounding box center [682, 197] width 16 height 16
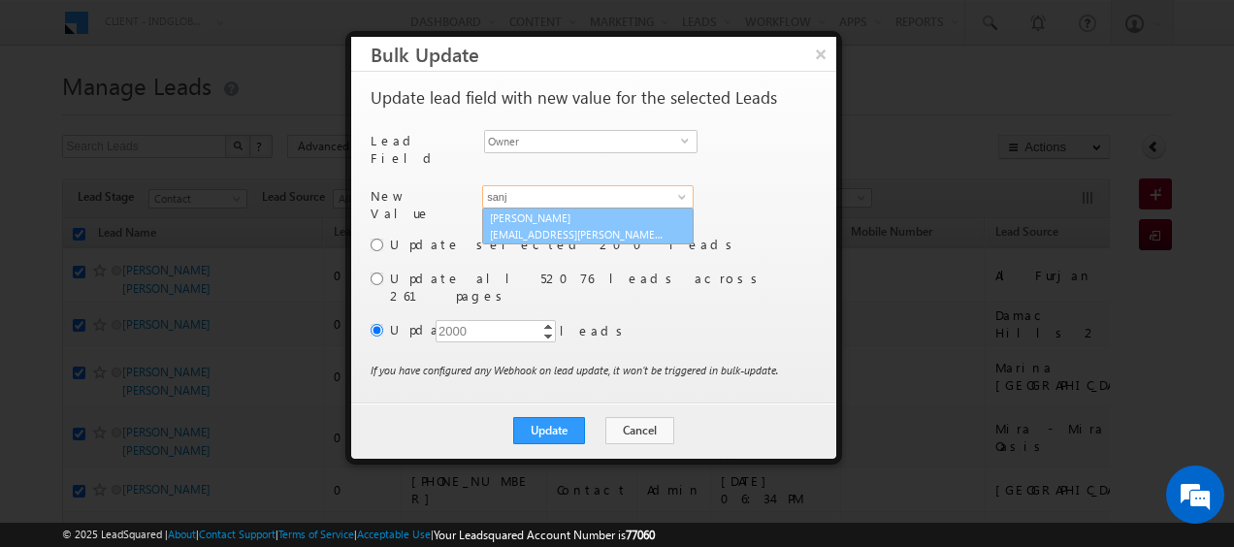
click at [598, 227] on span "sanjay.rajpurohit@indglobal.ae" at bounding box center [577, 234] width 175 height 15
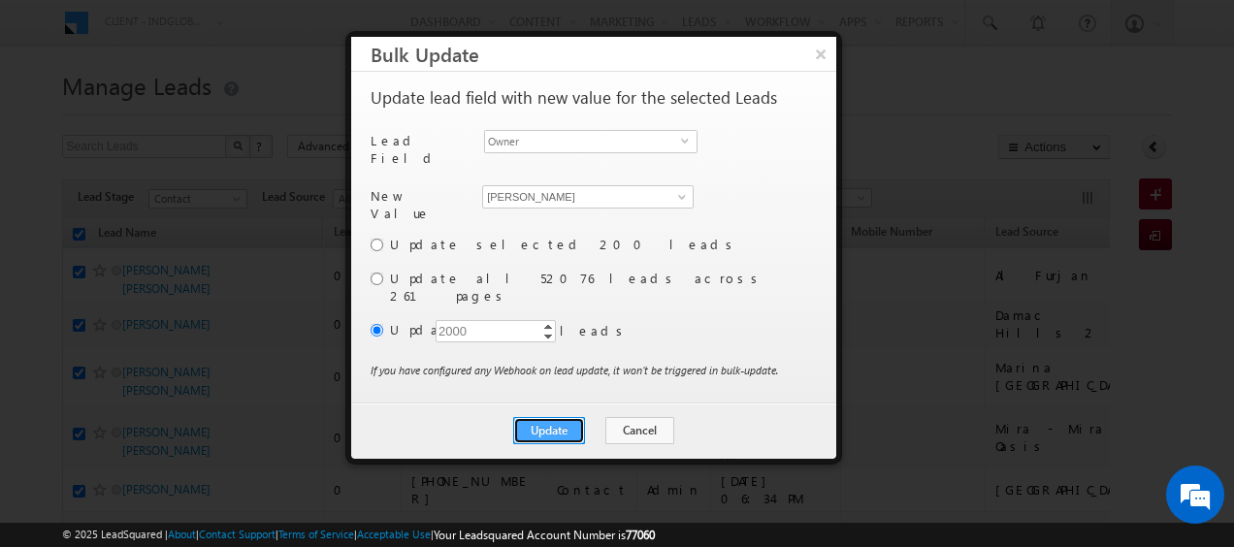
click at [549, 417] on button "Update" at bounding box center [549, 430] width 72 height 27
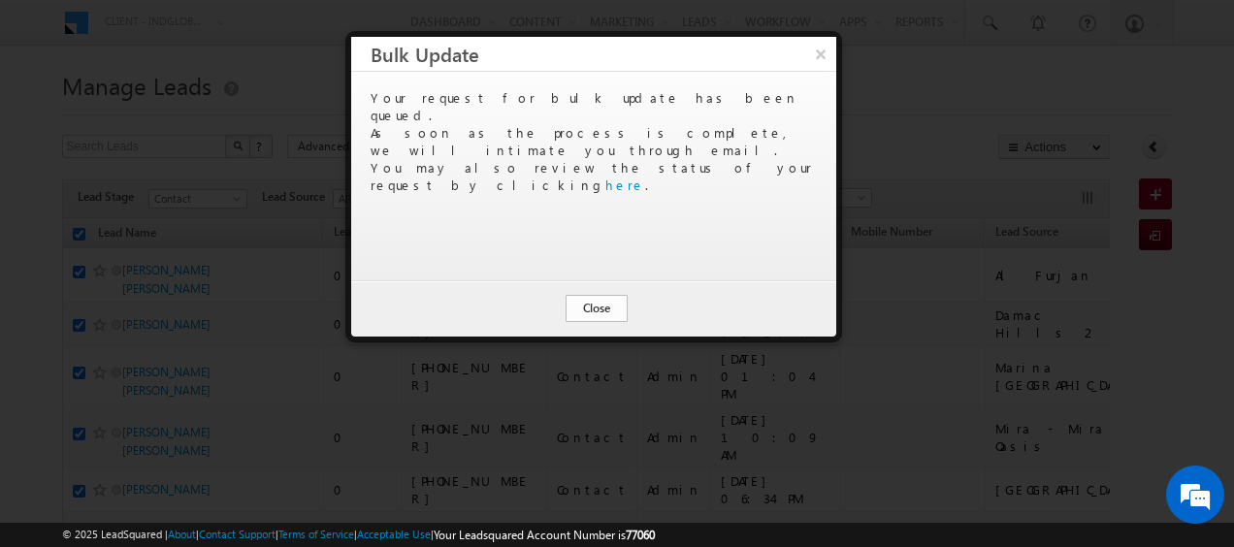
click at [590, 307] on button "Close" at bounding box center [597, 308] width 62 height 27
